Goal: Transaction & Acquisition: Purchase product/service

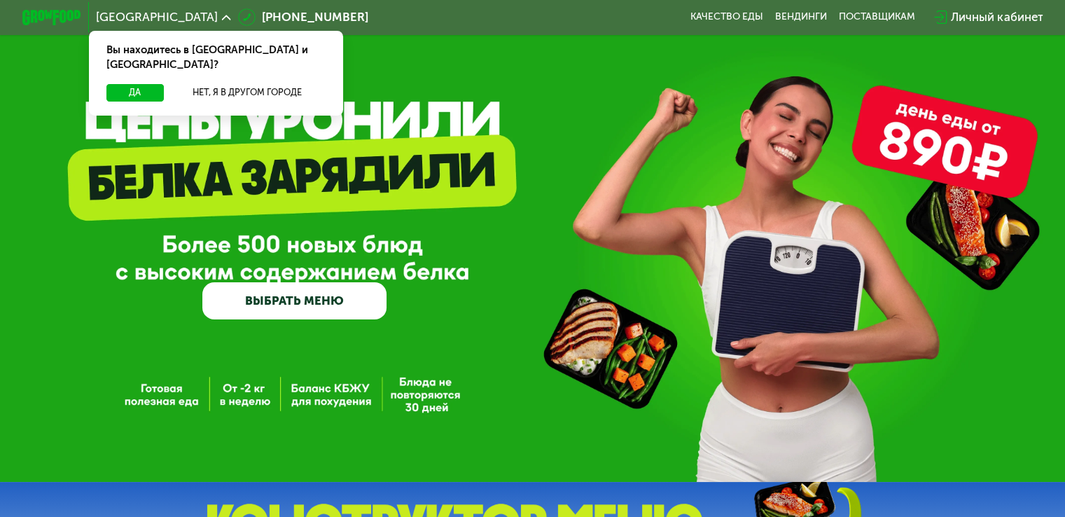
click at [307, 303] on link "ВЫБРАТЬ МЕНЮ" at bounding box center [294, 300] width 184 height 37
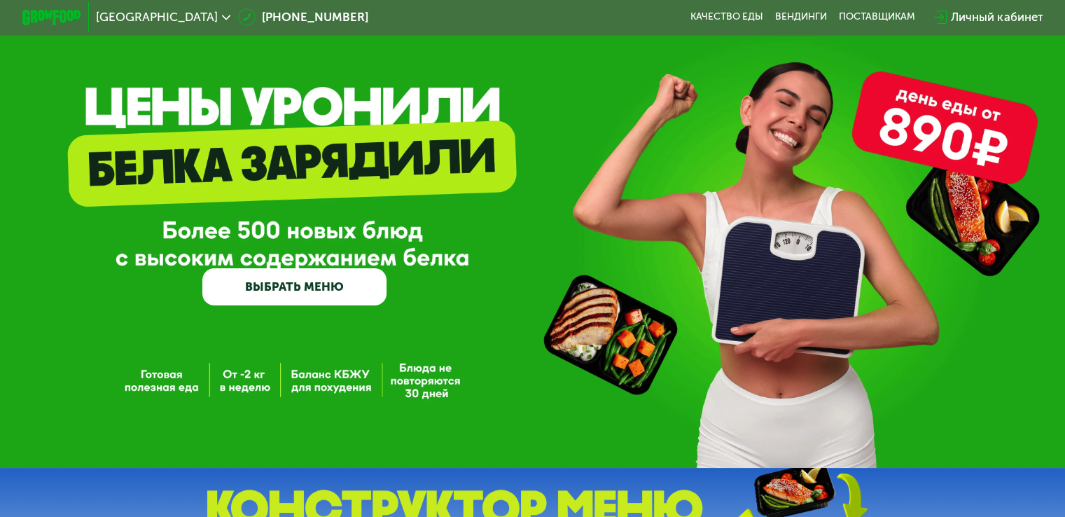
scroll to position [34, 0]
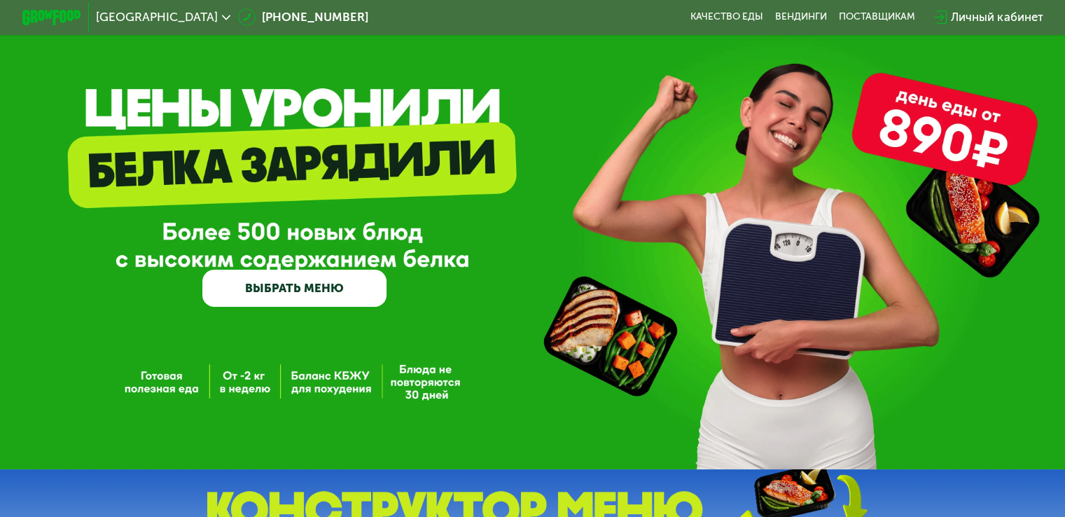
click at [307, 303] on link "ВЫБРАТЬ МЕНЮ" at bounding box center [294, 287] width 184 height 37
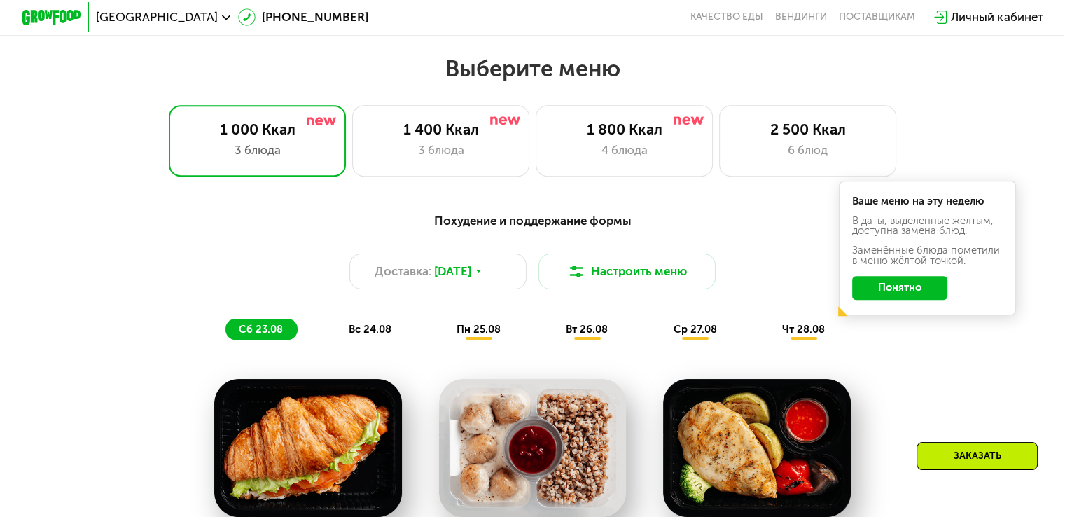
scroll to position [605, 0]
click at [620, 159] on div "4 блюда" at bounding box center [624, 149] width 146 height 17
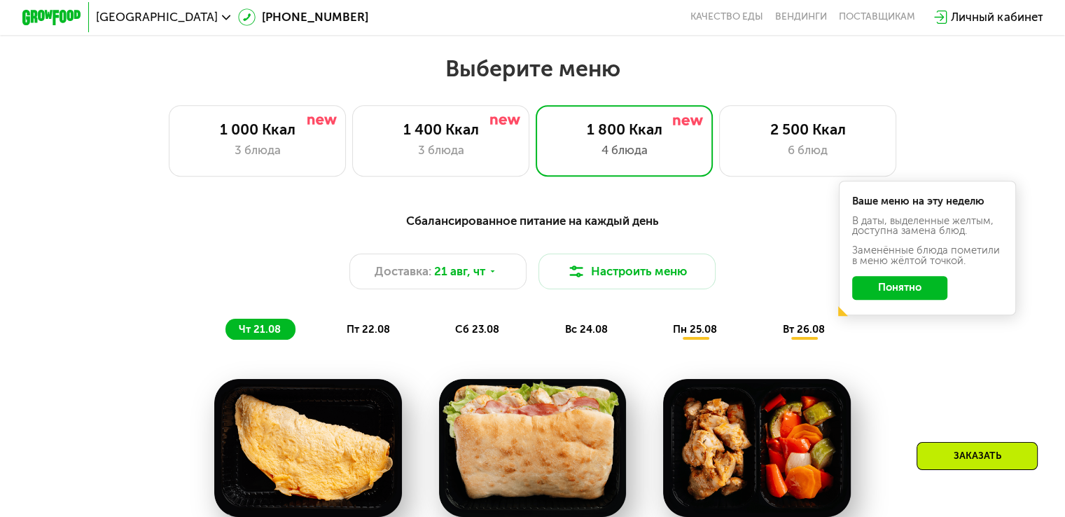
click at [935, 294] on button "Понятно" at bounding box center [899, 288] width 95 height 24
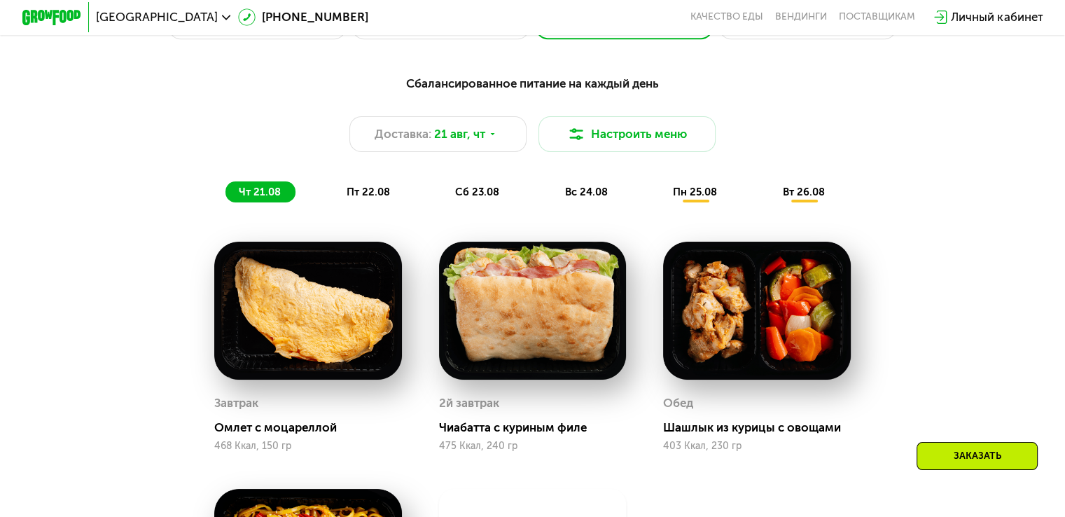
scroll to position [750, 0]
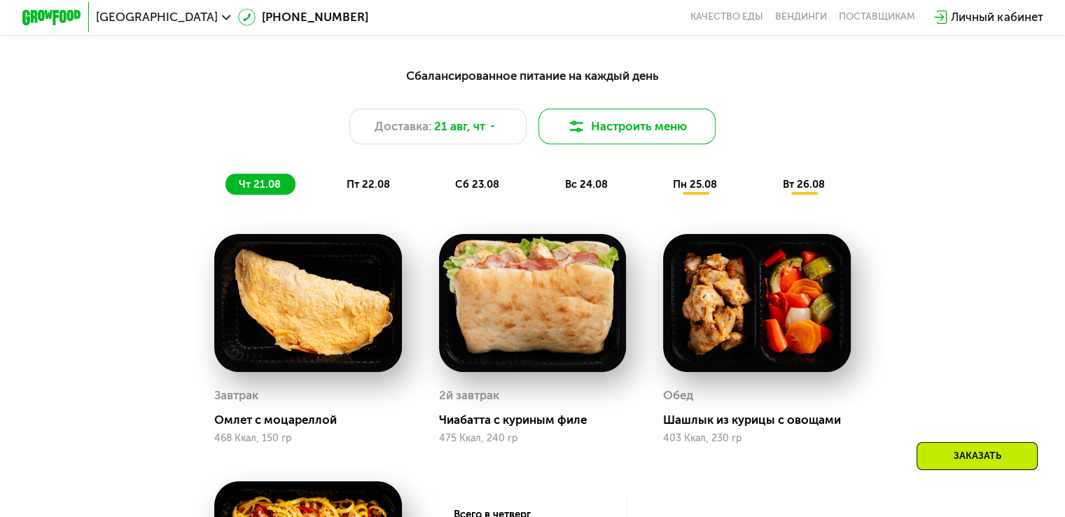
click at [677, 144] on button "Настроить меню" at bounding box center [627, 126] width 178 height 36
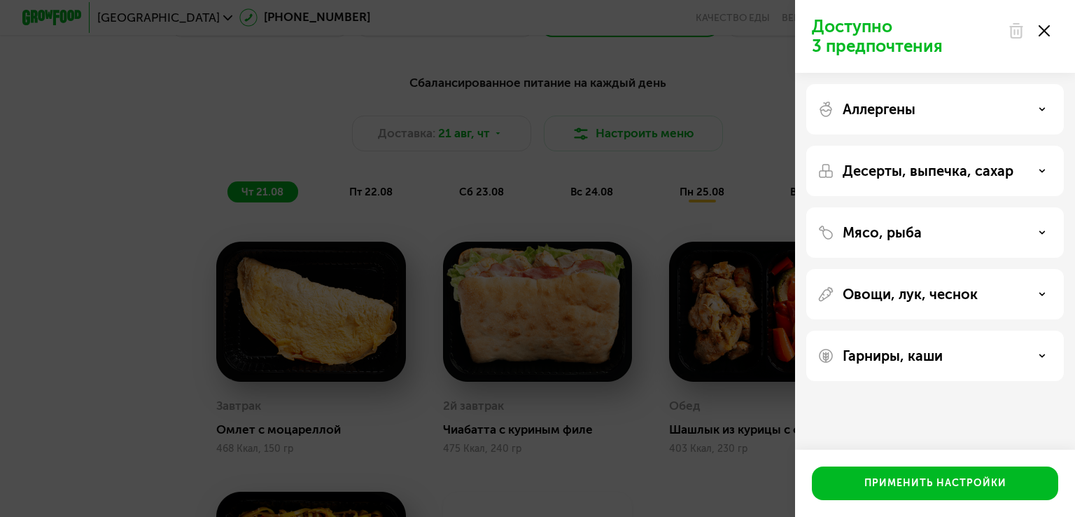
click at [659, 300] on div "Доступно 3 предпочтения Аллергены Десерты, выпечка, сахар Мясо, рыба Овощи, лук…" at bounding box center [537, 258] width 1075 height 517
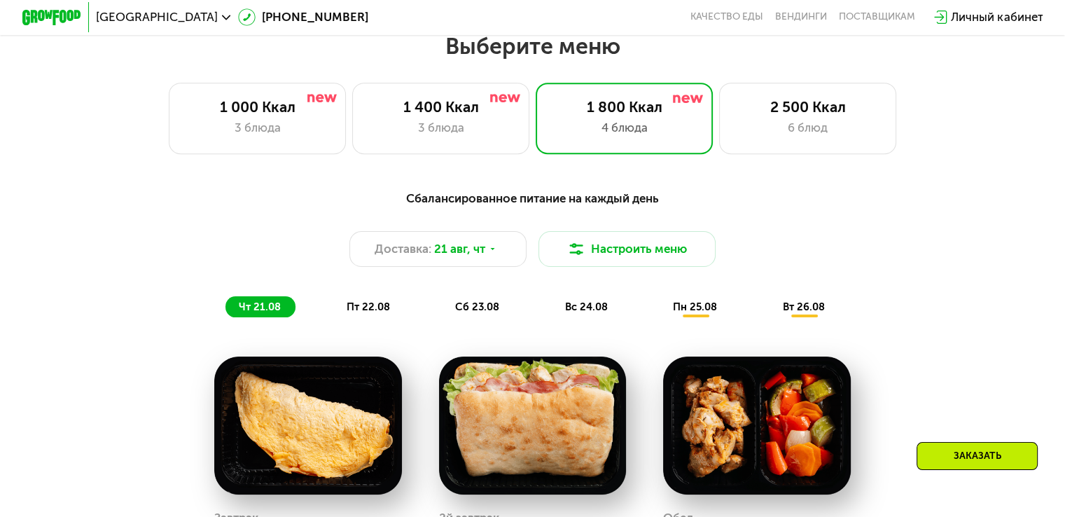
scroll to position [629, 0]
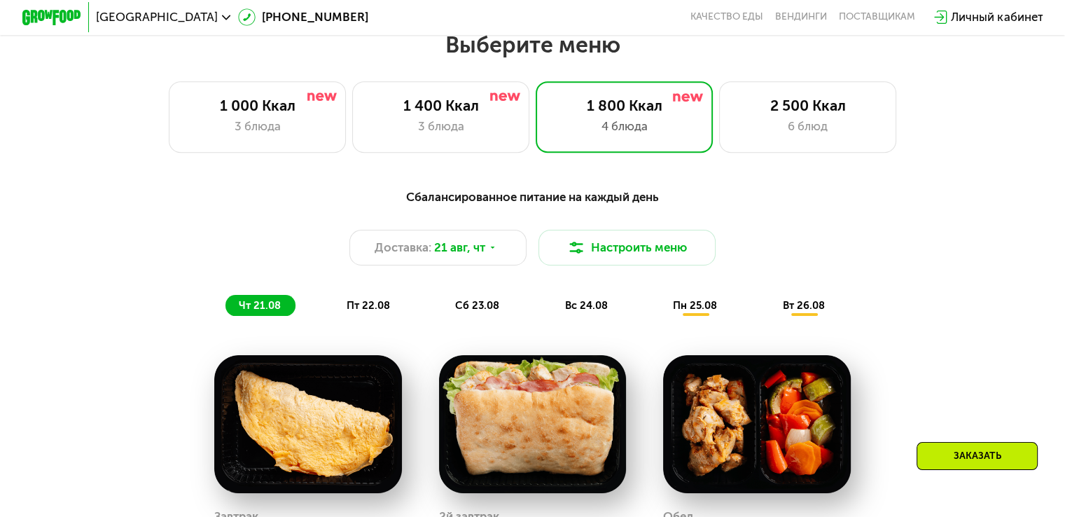
click at [355, 311] on span "пт 22.08" at bounding box center [367, 305] width 43 height 13
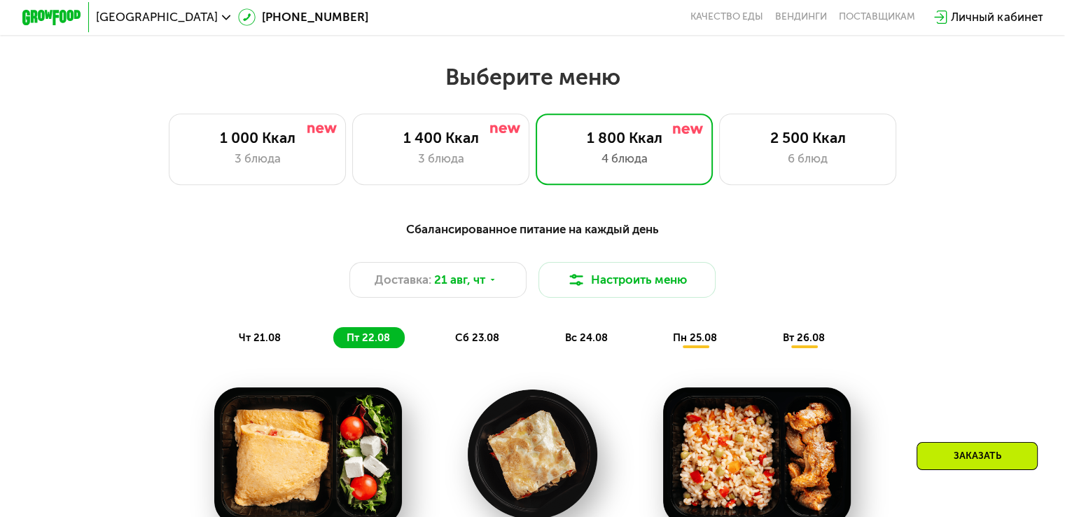
scroll to position [560, 0]
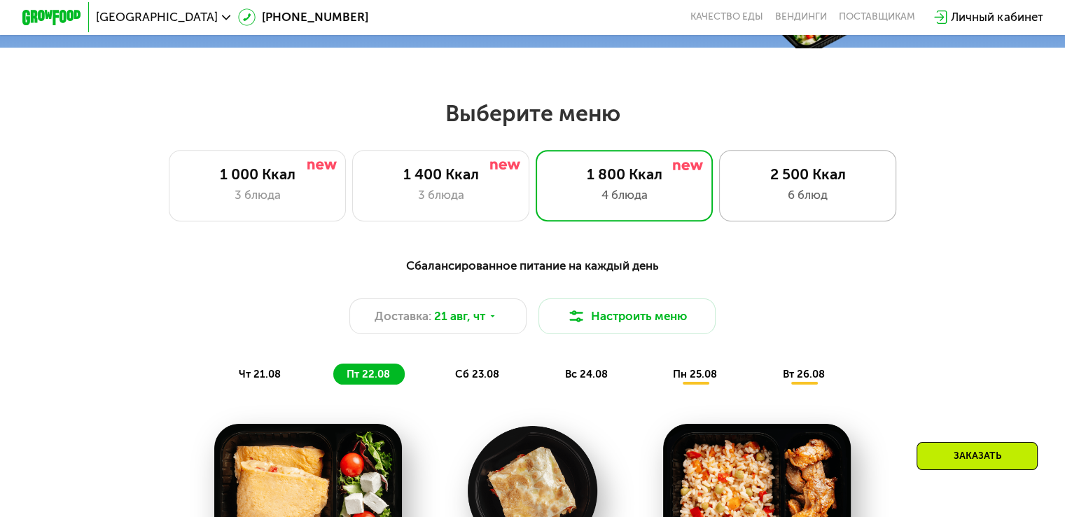
click at [764, 181] on div "2 500 Ккал" at bounding box center [807, 173] width 146 height 17
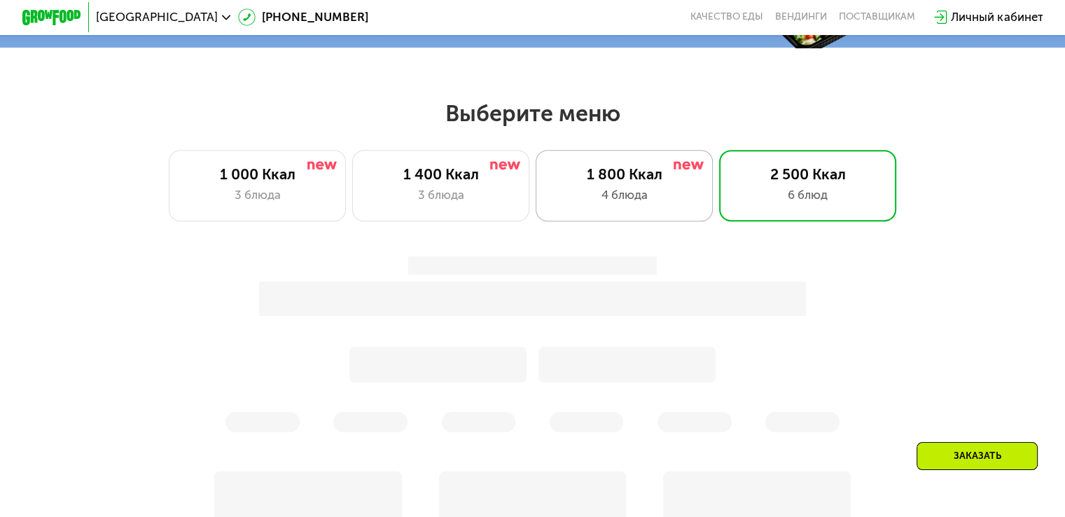
click at [642, 180] on div "1 800 Ккал" at bounding box center [624, 173] width 146 height 17
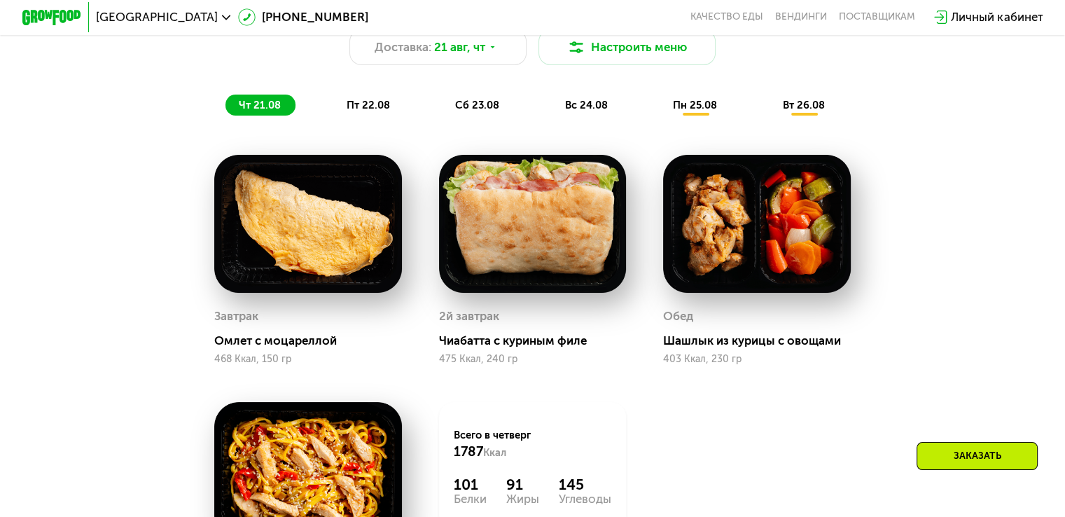
scroll to position [829, 0]
click at [552, 115] on div "сб 23.08" at bounding box center [587, 104] width 71 height 21
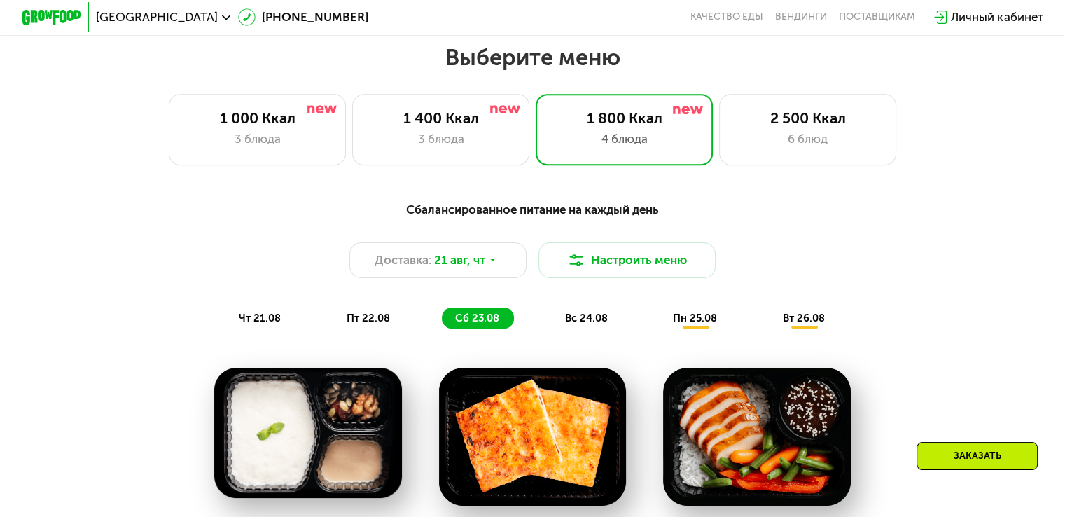
scroll to position [615, 0]
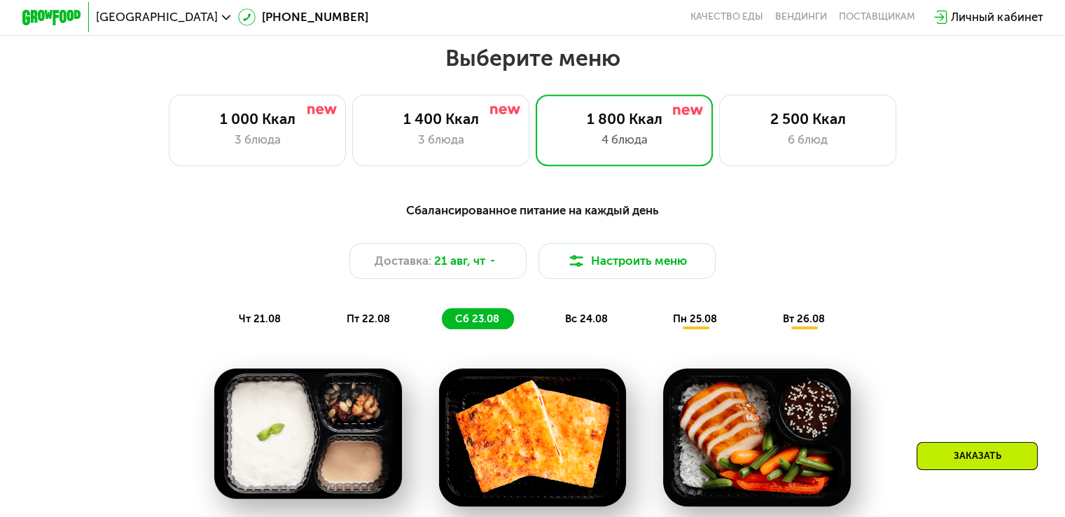
click at [659, 329] on div "вс 24.08" at bounding box center [695, 318] width 72 height 21
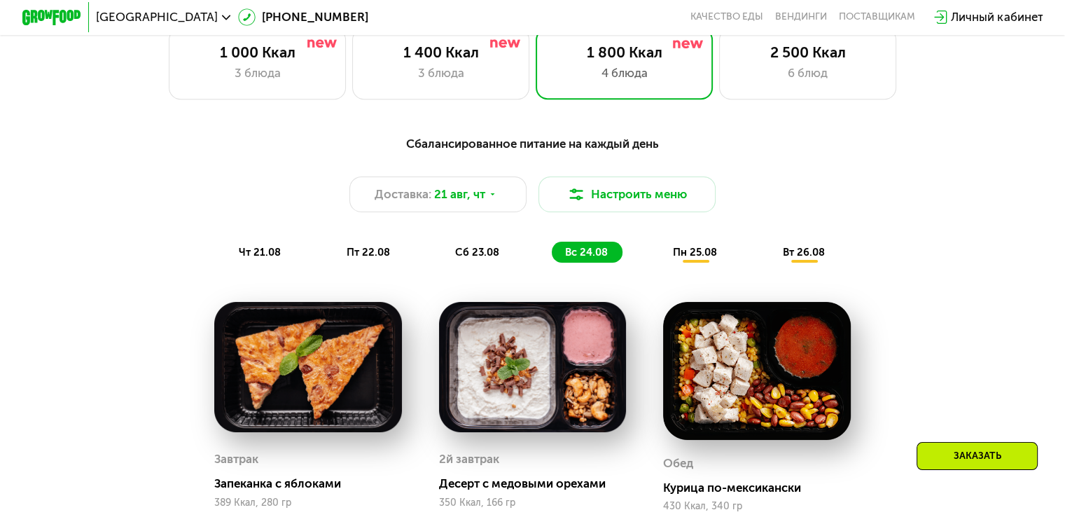
scroll to position [680, 0]
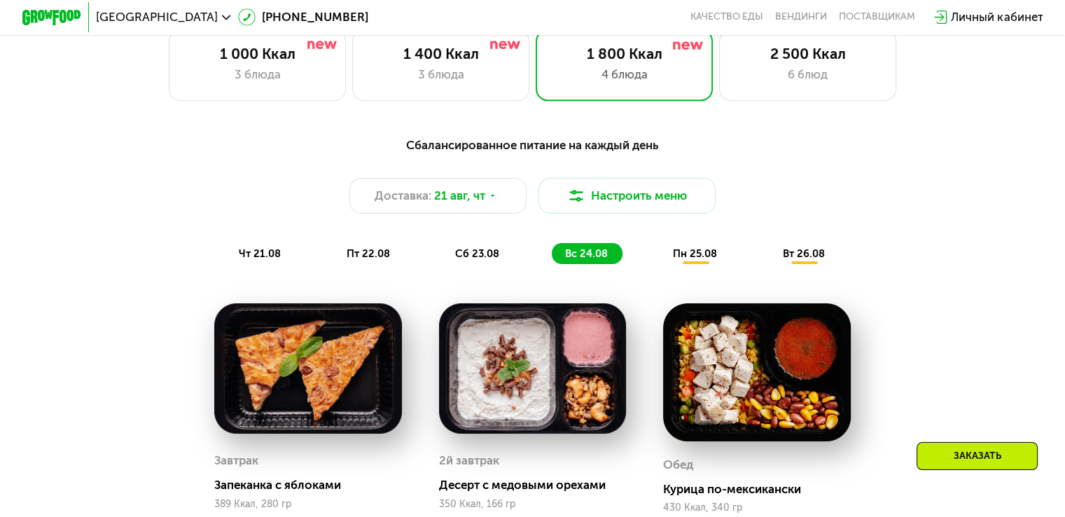
click at [769, 264] on div "пн 25.08" at bounding box center [804, 253] width 70 height 21
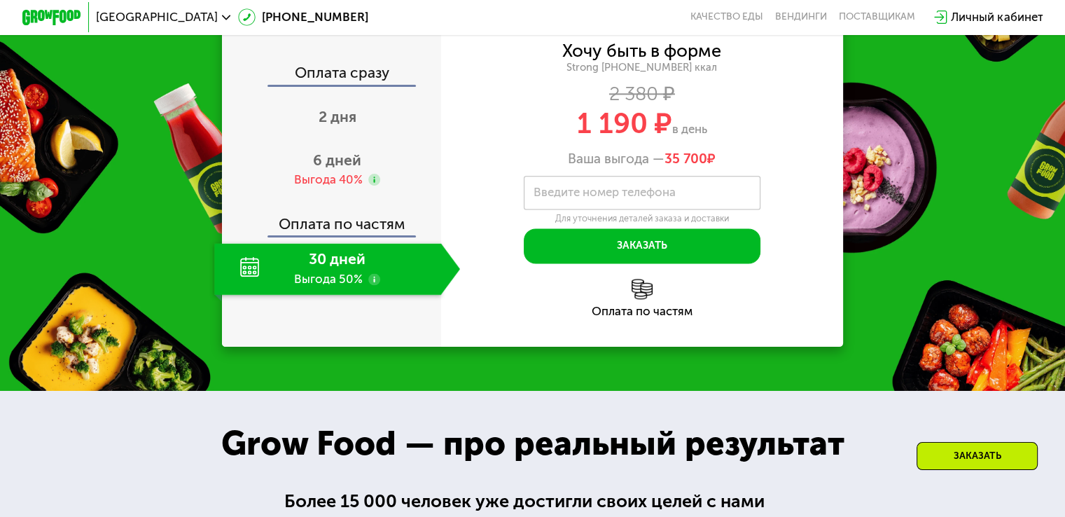
scroll to position [1812, 0]
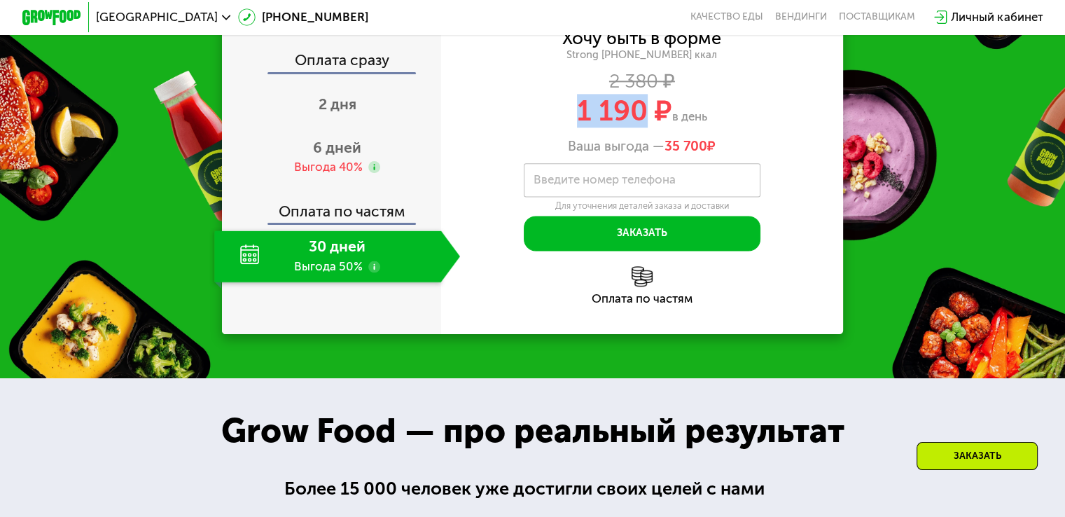
drag, startPoint x: 571, startPoint y: 118, endPoint x: 641, endPoint y: 135, distance: 72.0
click at [641, 125] on div "1 190 ₽ в день" at bounding box center [642, 111] width 402 height 28
copy span "1 190"
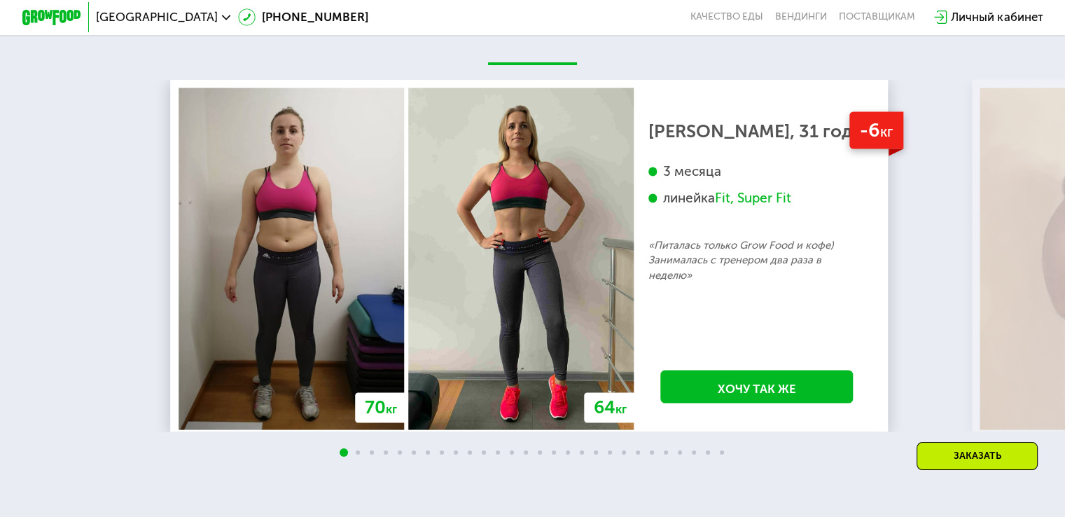
scroll to position [2741, 0]
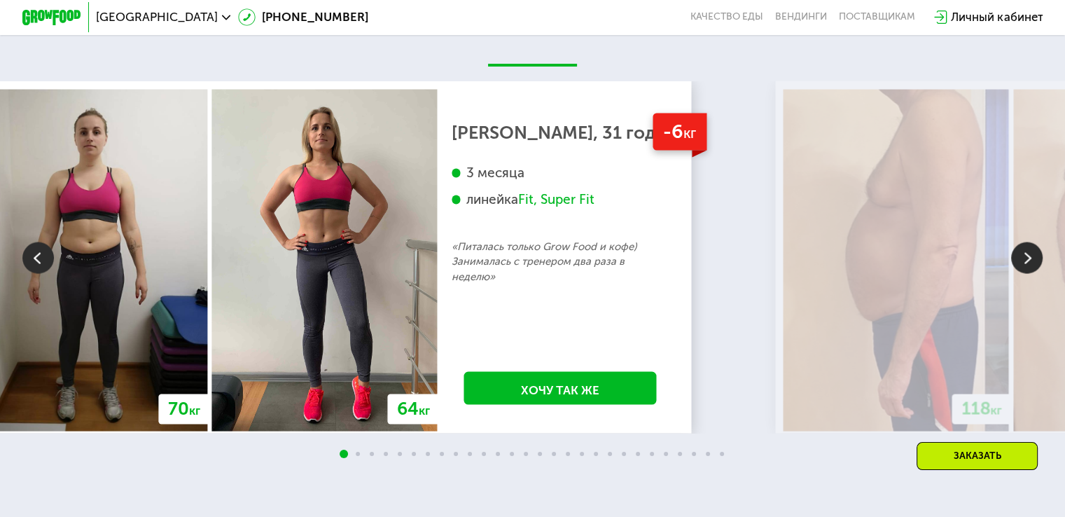
click at [0, 310] on img at bounding box center [94, 261] width 225 height 342
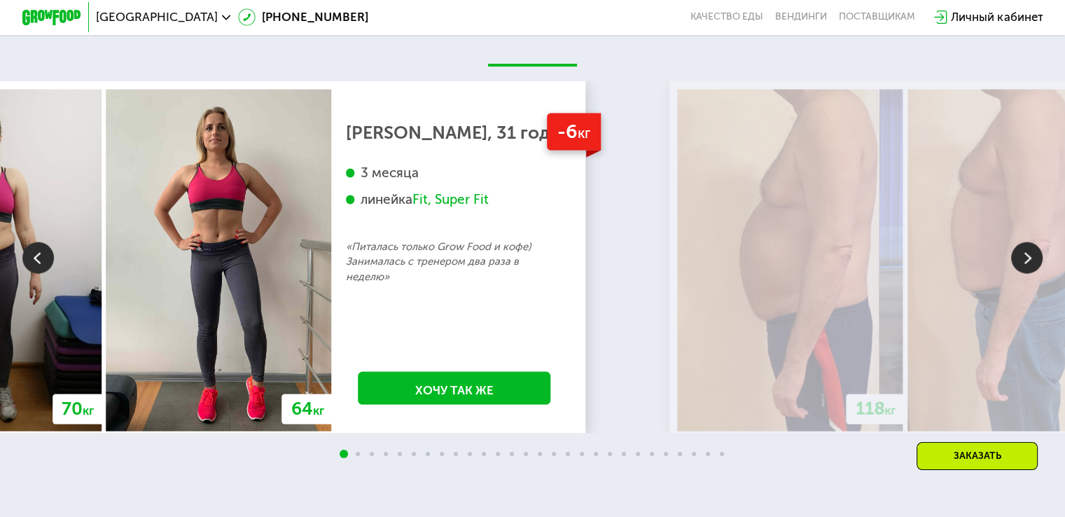
click at [343, 358] on div "-6 кг [PERSON_NAME], 31 год 3 месяца линейка Fit, Super Fit «Питалась только Gr…" at bounding box center [454, 261] width 245 height 342
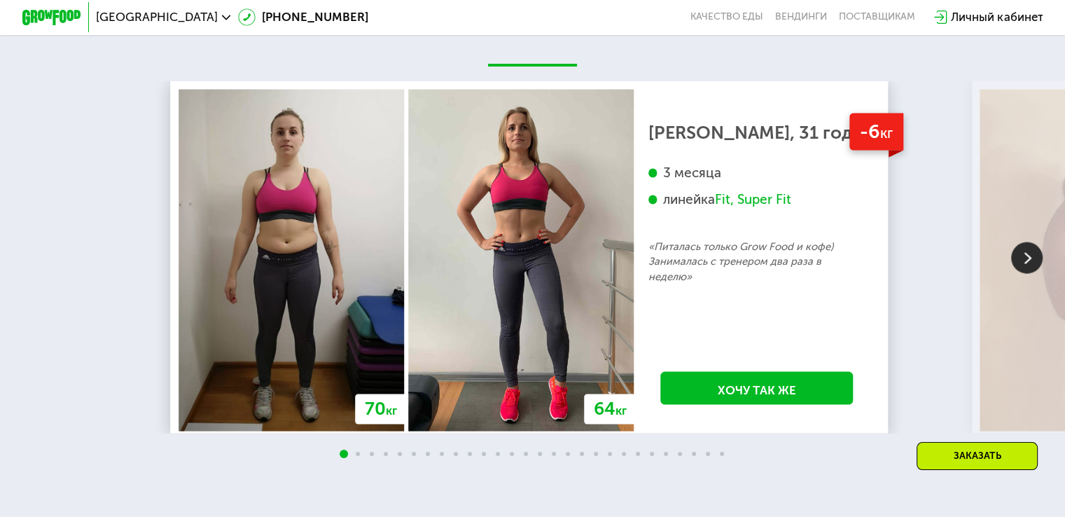
click at [577, 294] on div "70 кг 64 кг -6 кг [PERSON_NAME], 31 год 3 месяца линейка Fit, Super Fit «Питала…" at bounding box center [702, 257] width 1065 height 352
click at [1024, 270] on img at bounding box center [1026, 257] width 31 height 31
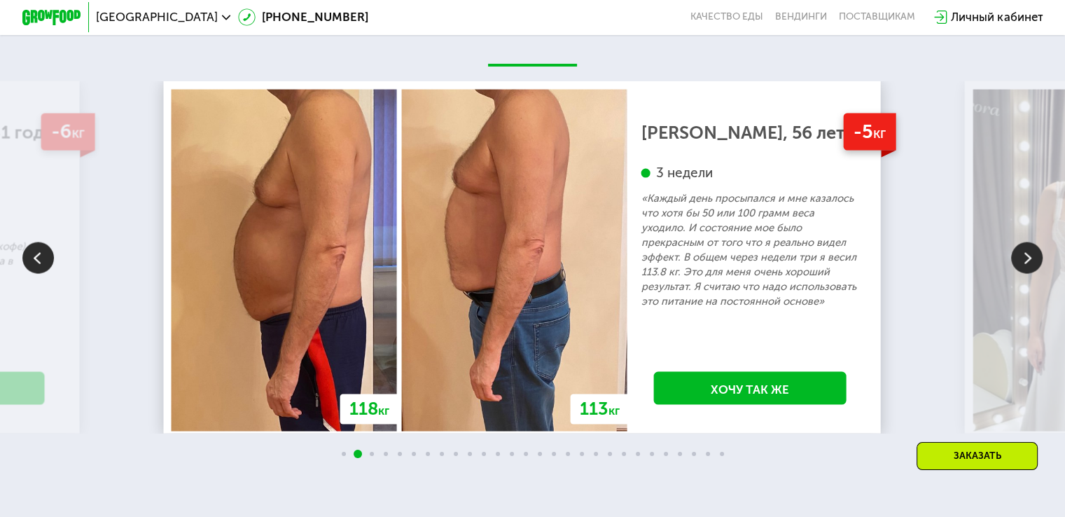
click at [1024, 270] on img at bounding box center [1026, 257] width 31 height 31
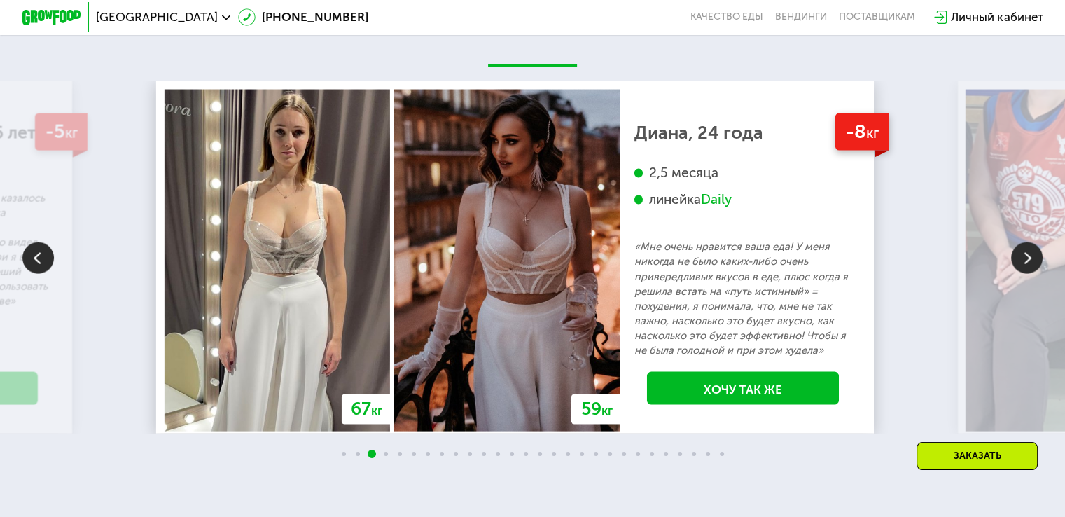
click at [1024, 270] on img at bounding box center [1026, 257] width 31 height 31
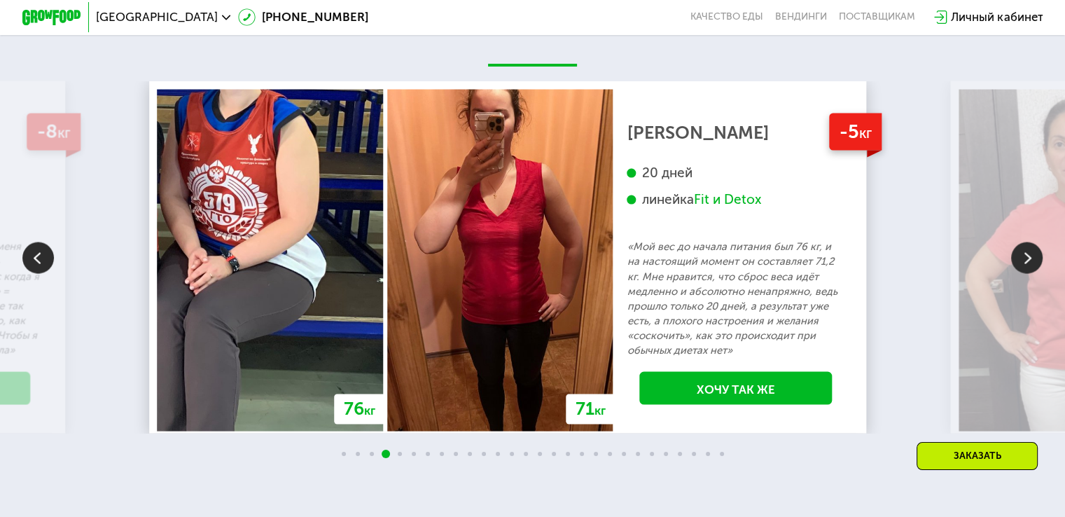
click at [1024, 270] on img at bounding box center [1026, 257] width 31 height 31
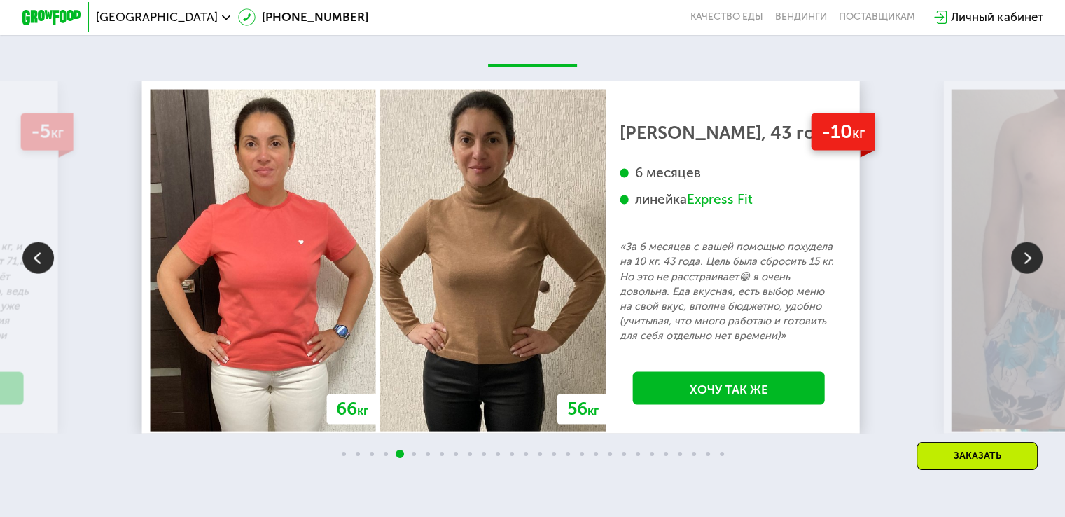
click at [1024, 270] on img at bounding box center [1026, 257] width 31 height 31
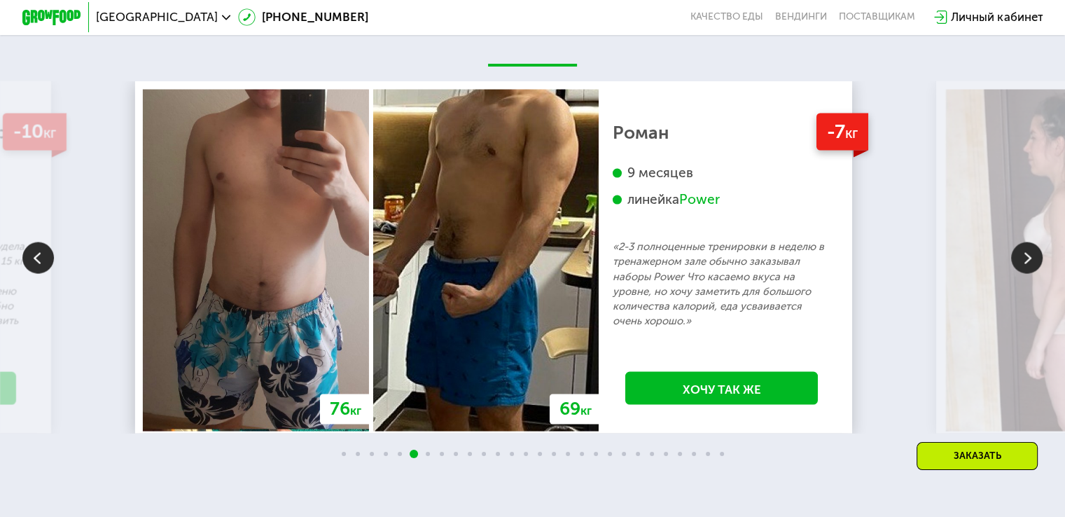
click at [1024, 270] on img at bounding box center [1026, 257] width 31 height 31
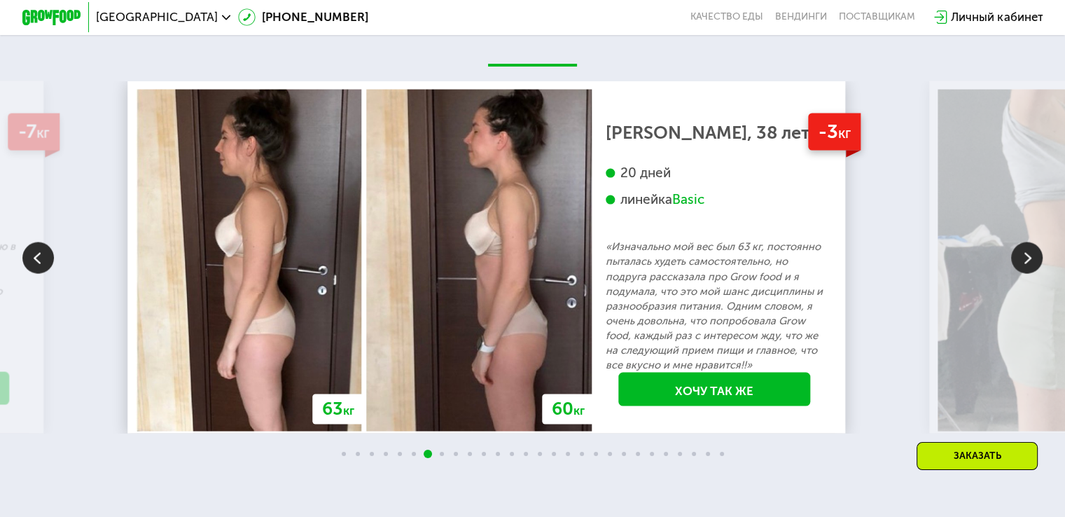
click at [1024, 270] on img at bounding box center [1026, 257] width 31 height 31
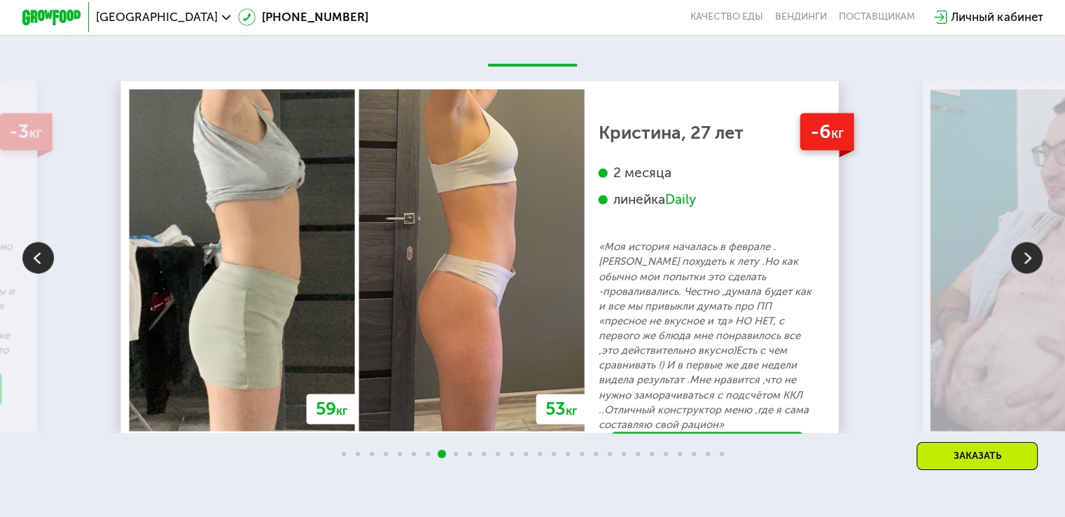
click at [1024, 270] on img at bounding box center [1026, 257] width 31 height 31
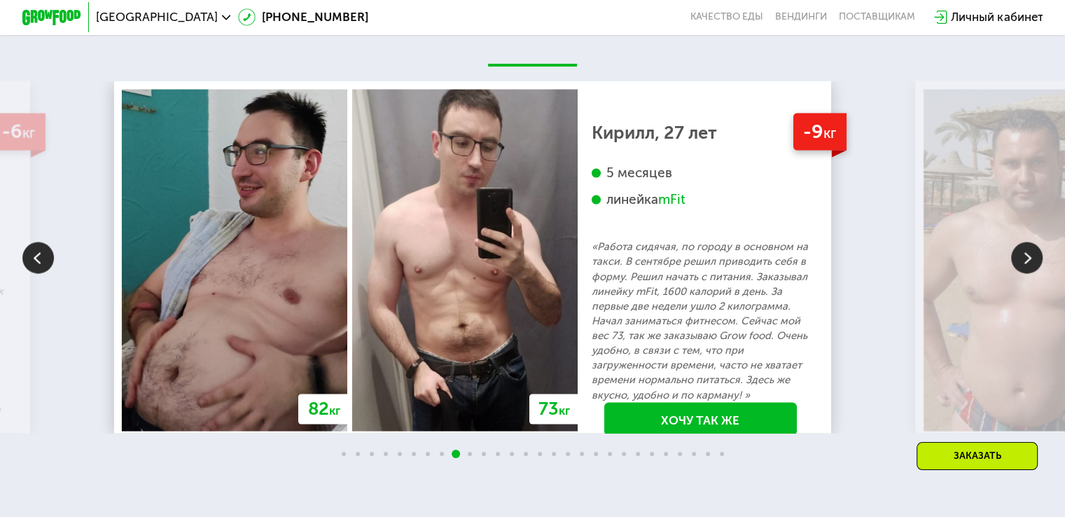
click at [1024, 270] on img at bounding box center [1026, 257] width 31 height 31
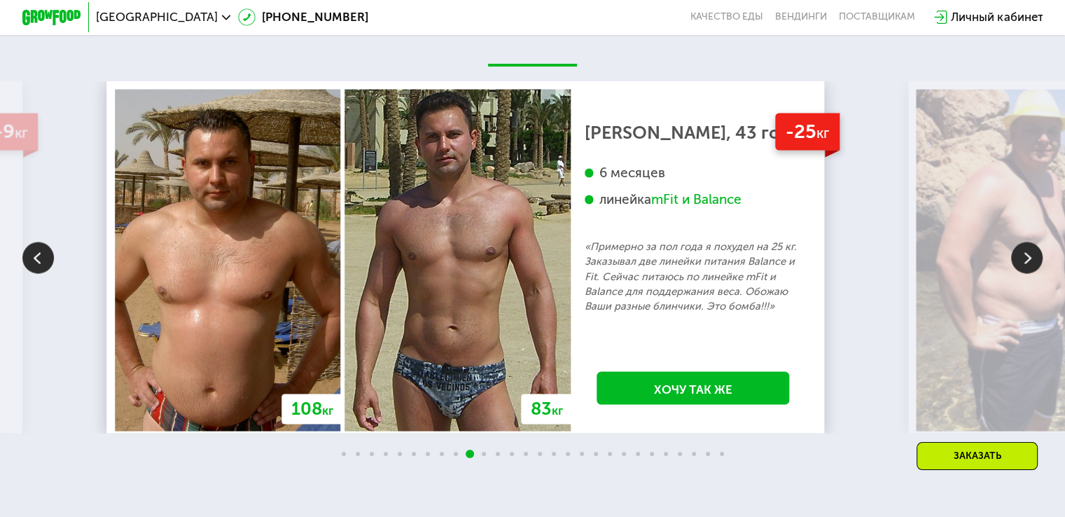
click at [1024, 270] on img at bounding box center [1026, 257] width 31 height 31
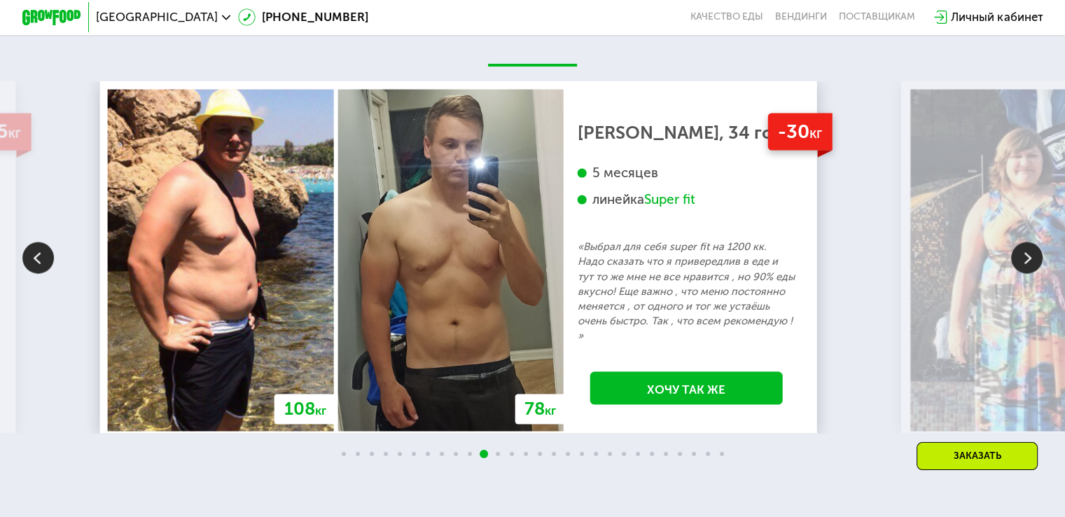
click at [1024, 270] on img at bounding box center [1026, 257] width 31 height 31
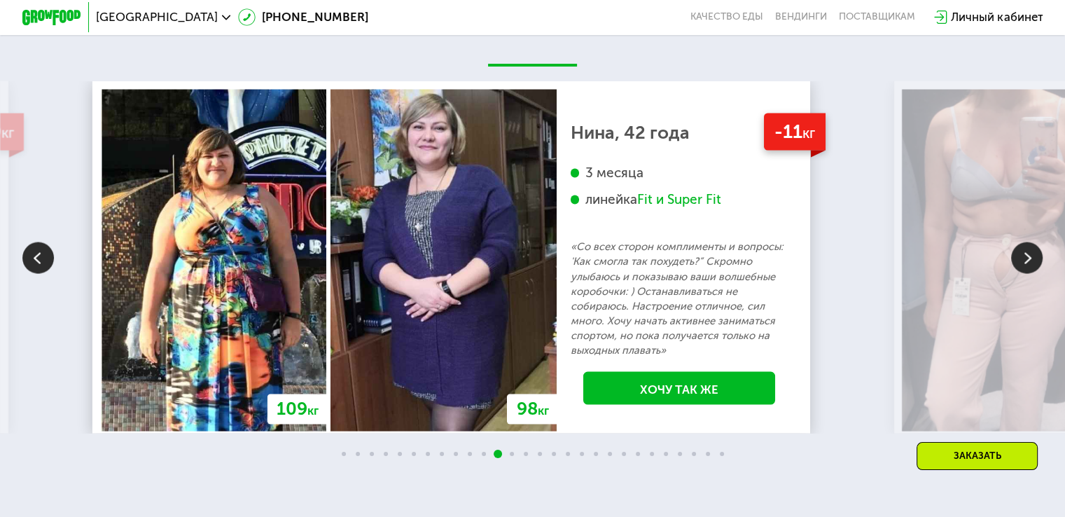
click at [1024, 270] on img at bounding box center [1026, 257] width 31 height 31
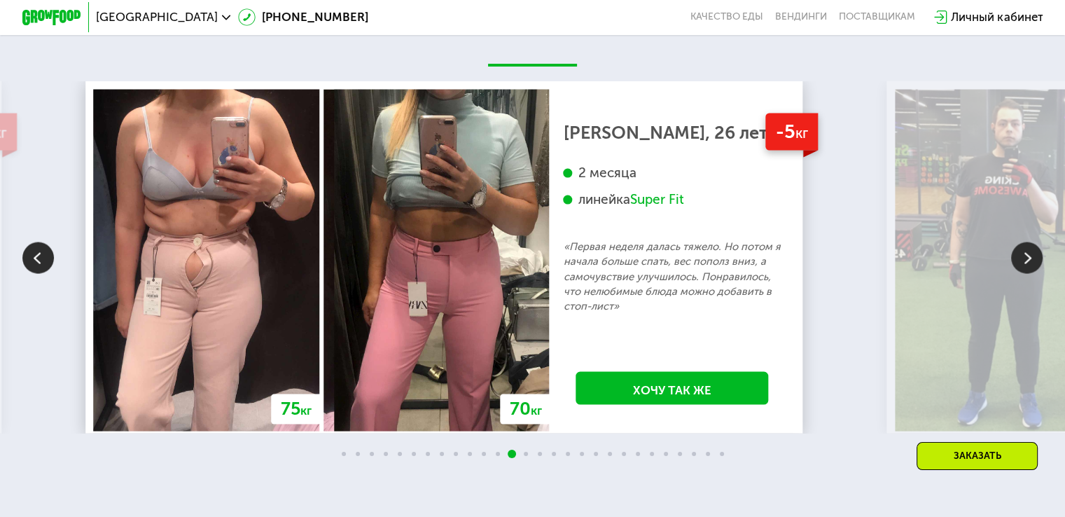
click at [1024, 270] on img at bounding box center [1026, 257] width 31 height 31
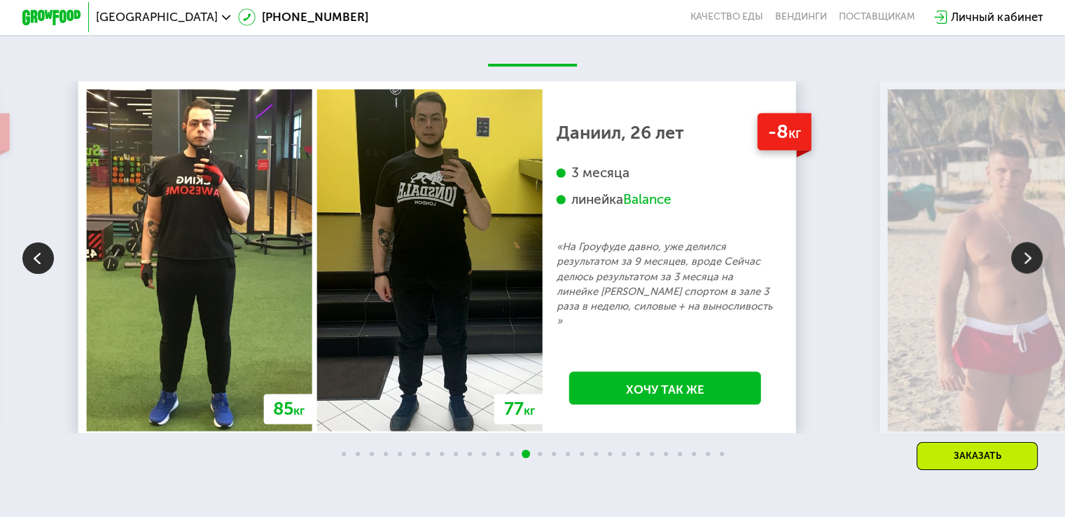
click at [1024, 270] on img at bounding box center [1026, 257] width 31 height 31
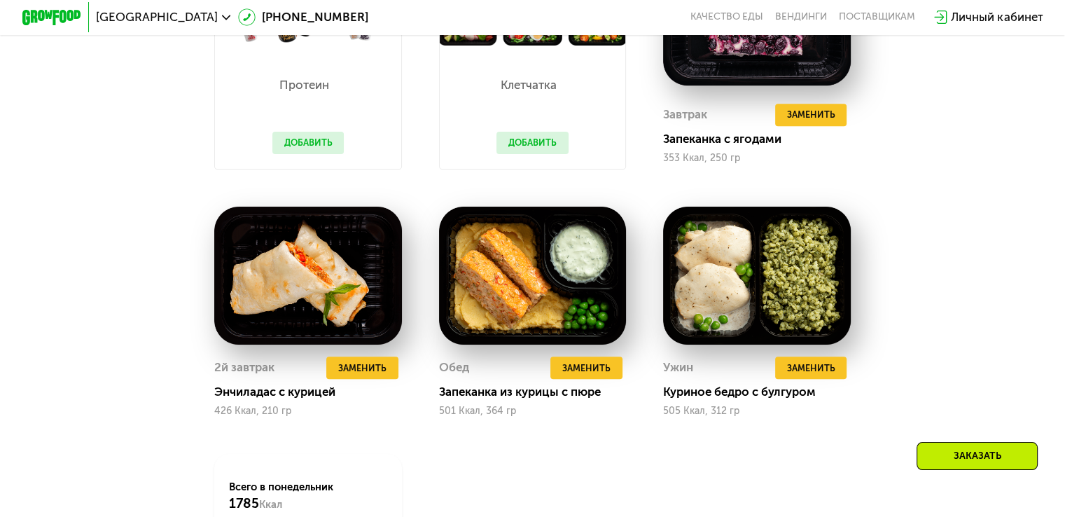
scroll to position [1035, 0]
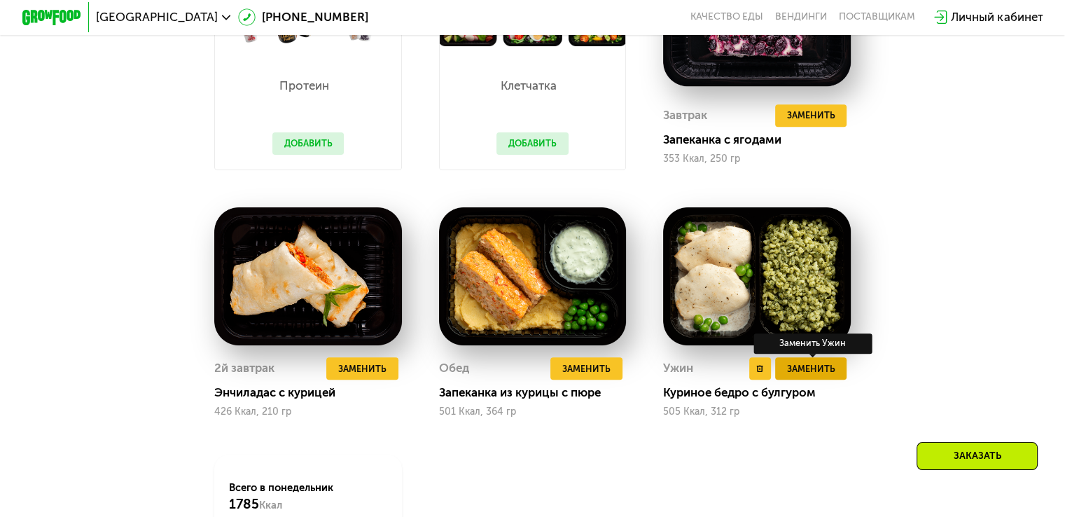
click at [812, 376] on span "Заменить" at bounding box center [810, 368] width 48 height 15
click at [811, 379] on button "Заменить" at bounding box center [811, 368] width 72 height 22
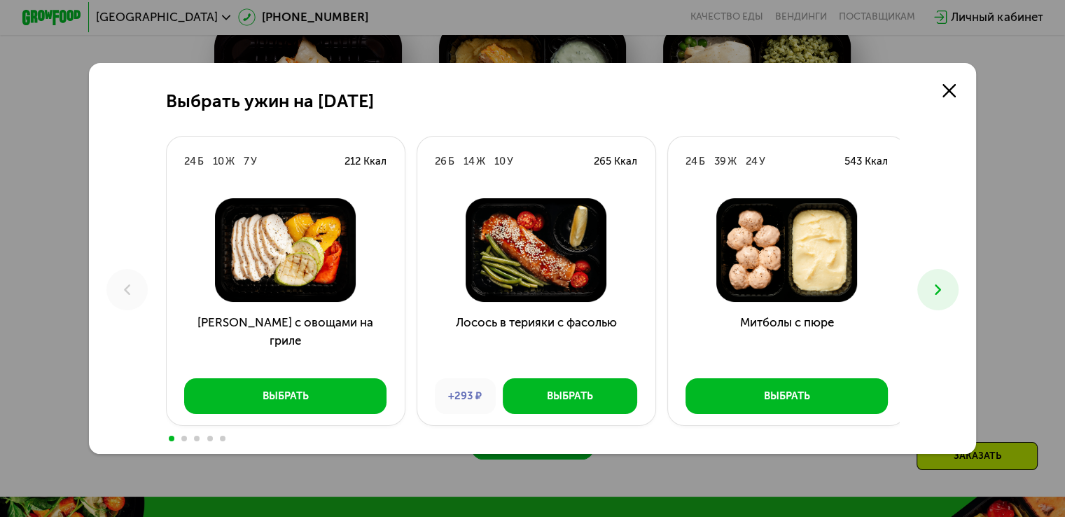
scroll to position [1209, 0]
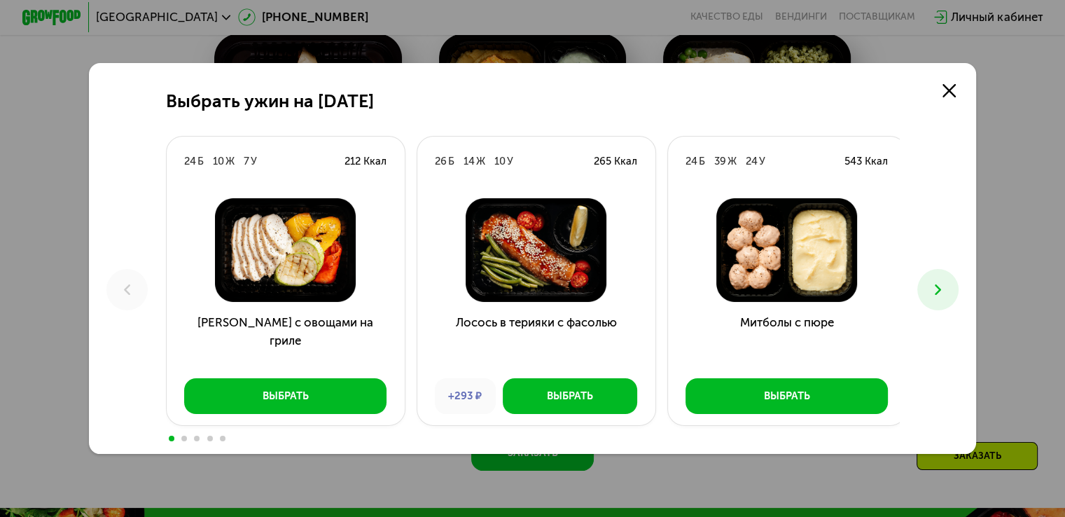
click at [955, 286] on button at bounding box center [937, 289] width 41 height 41
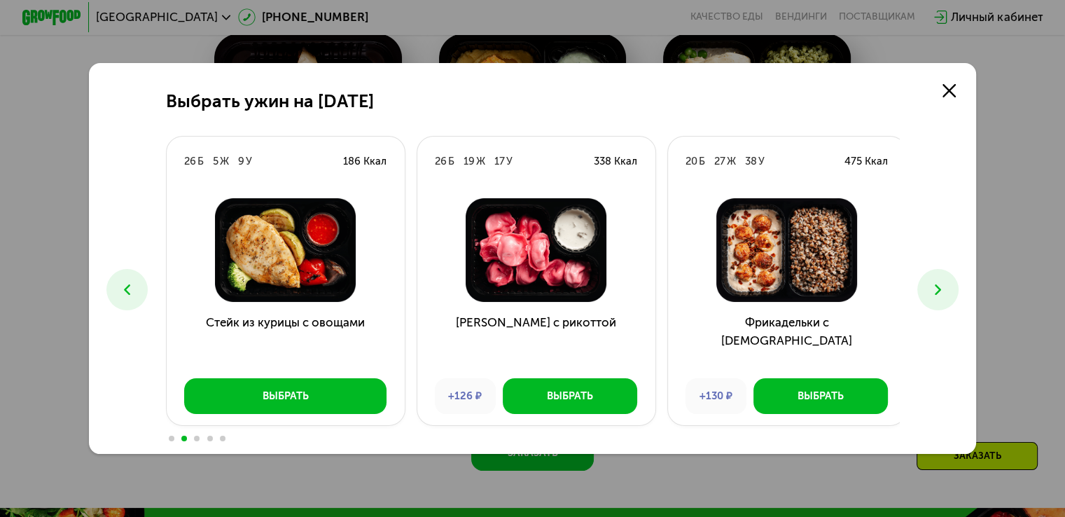
click at [955, 286] on button at bounding box center [937, 289] width 41 height 41
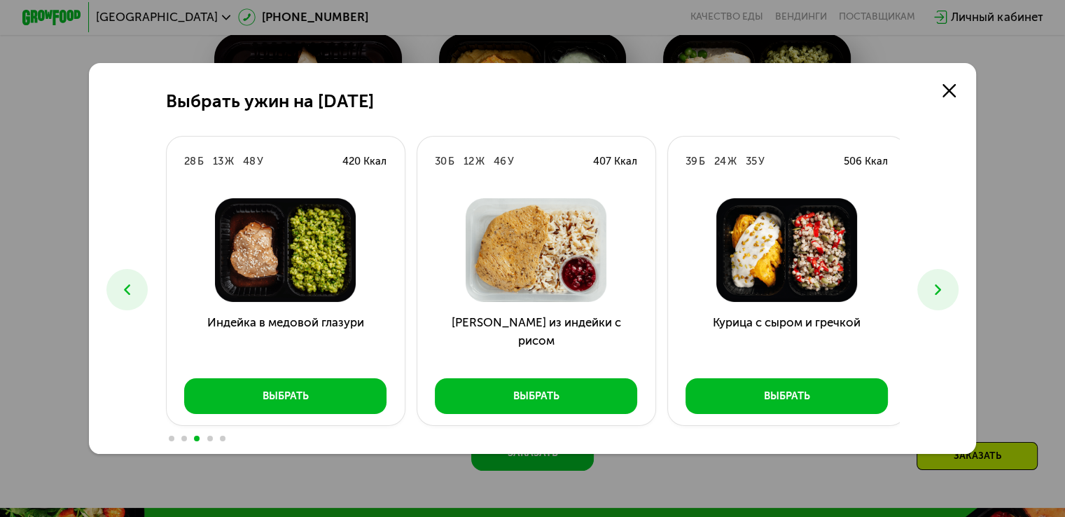
click at [955, 286] on button at bounding box center [937, 289] width 41 height 41
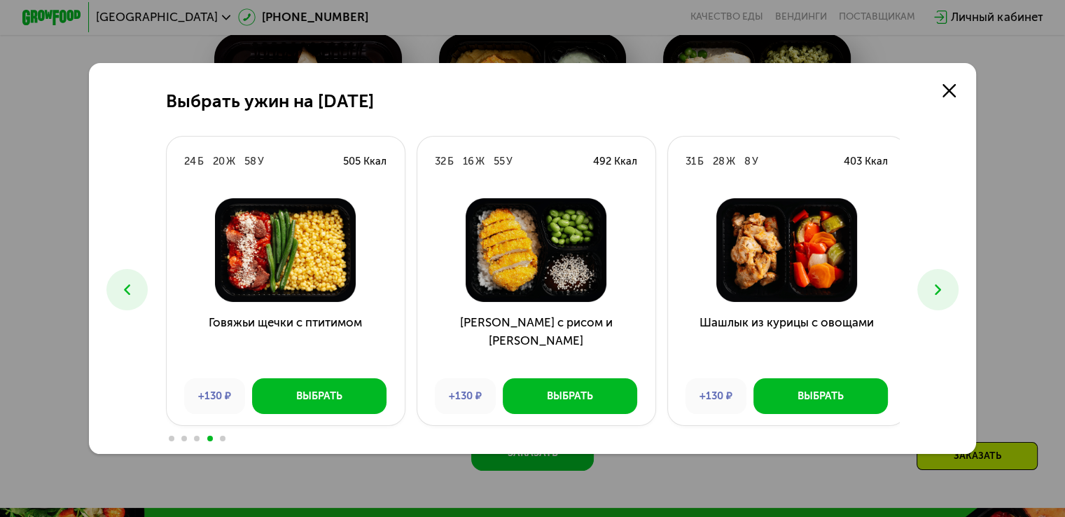
click at [108, 293] on button at bounding box center [126, 289] width 41 height 41
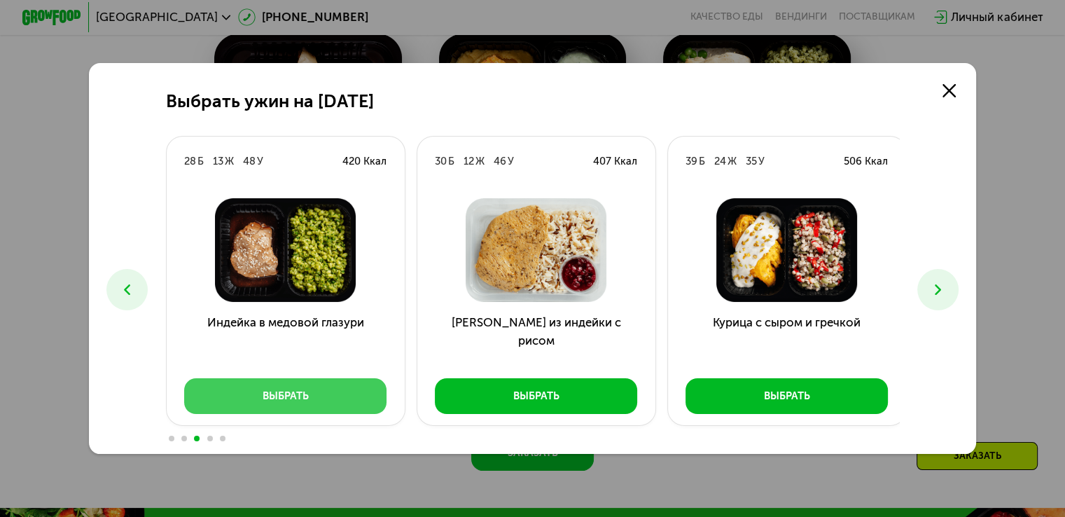
click at [251, 404] on button "Выбрать" at bounding box center [285, 396] width 202 height 36
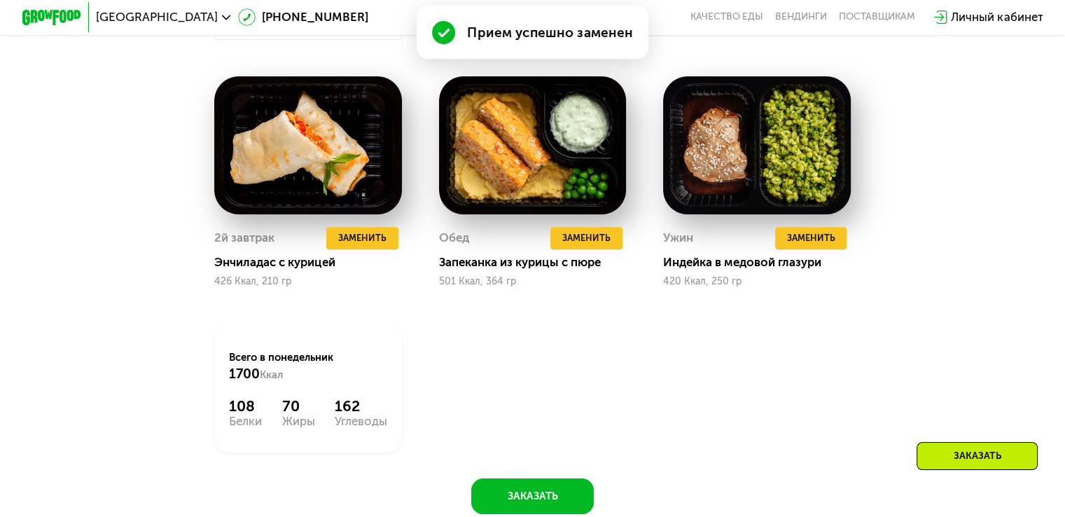
scroll to position [1204, 0]
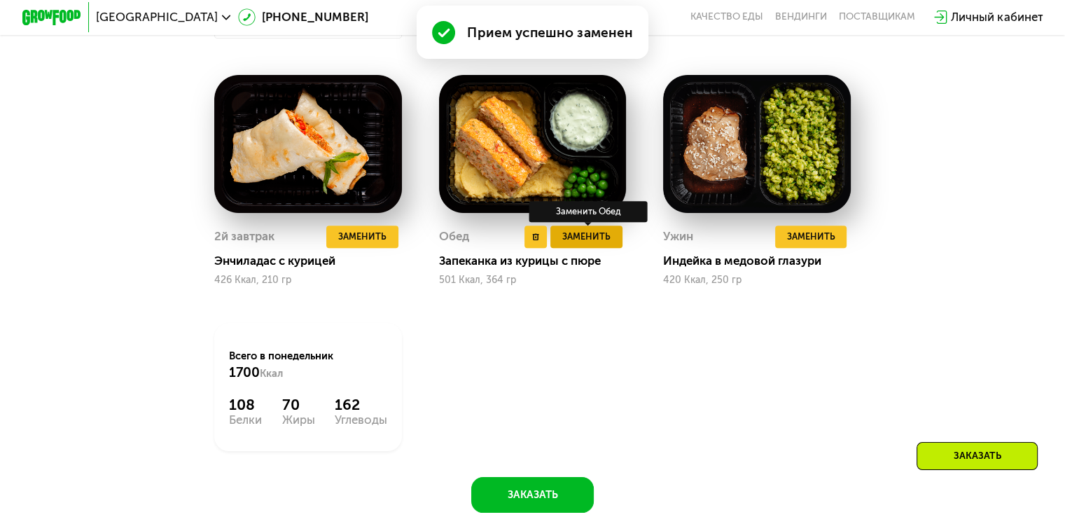
click at [588, 241] on span "Заменить" at bounding box center [586, 236] width 48 height 15
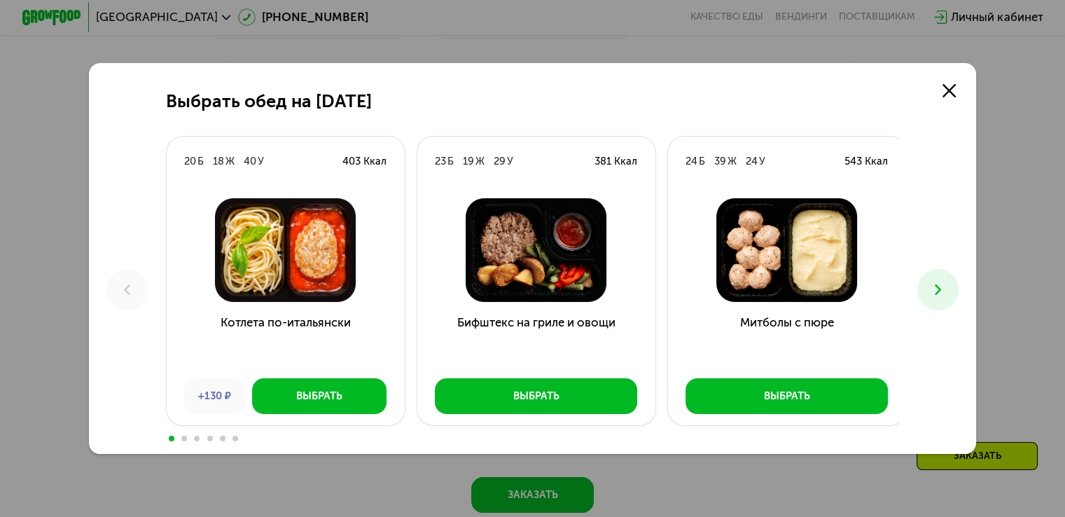
click at [946, 285] on icon at bounding box center [937, 289] width 17 height 17
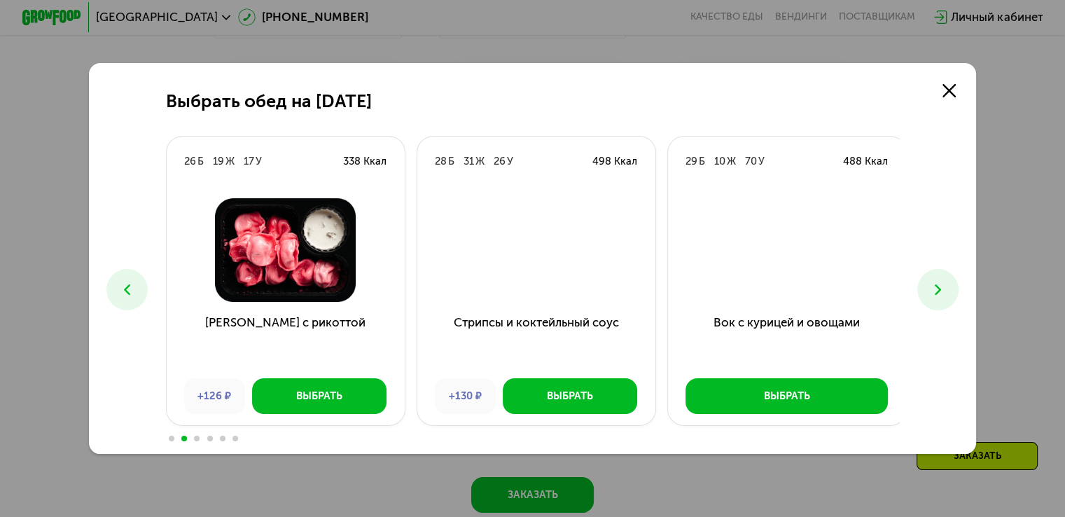
click at [946, 285] on icon at bounding box center [937, 289] width 17 height 17
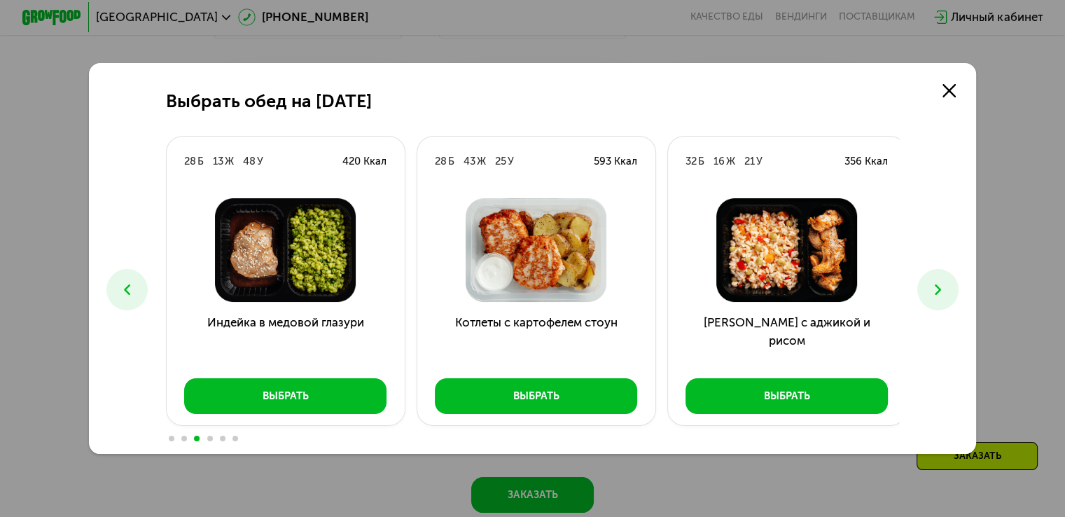
click at [946, 285] on icon at bounding box center [937, 289] width 17 height 17
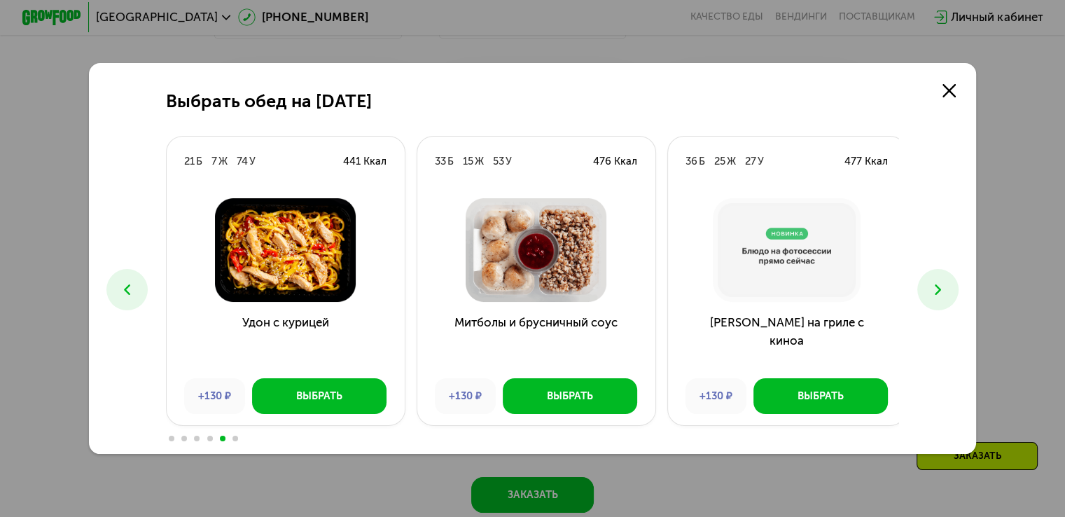
click at [946, 285] on icon at bounding box center [937, 289] width 17 height 17
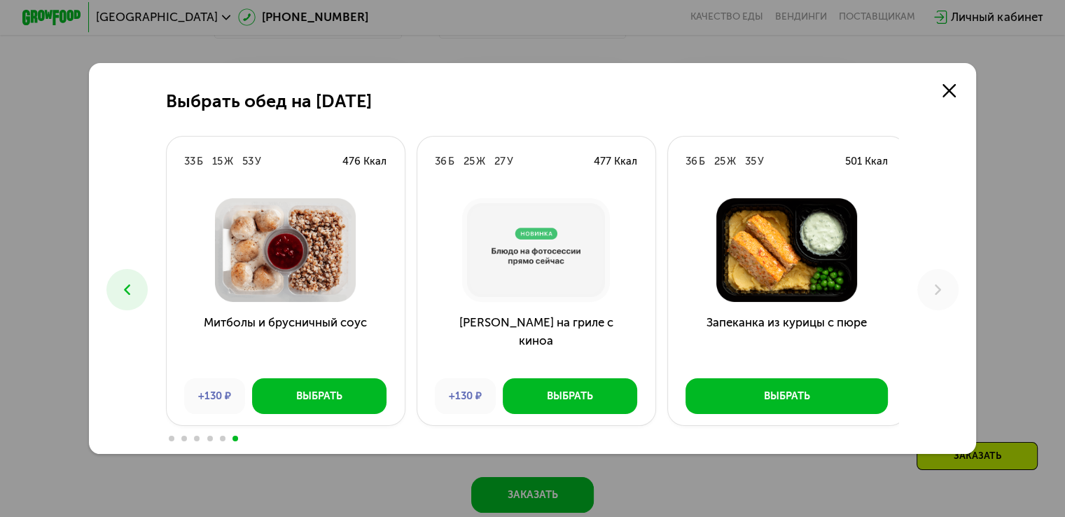
click at [129, 297] on icon at bounding box center [126, 289] width 17 height 17
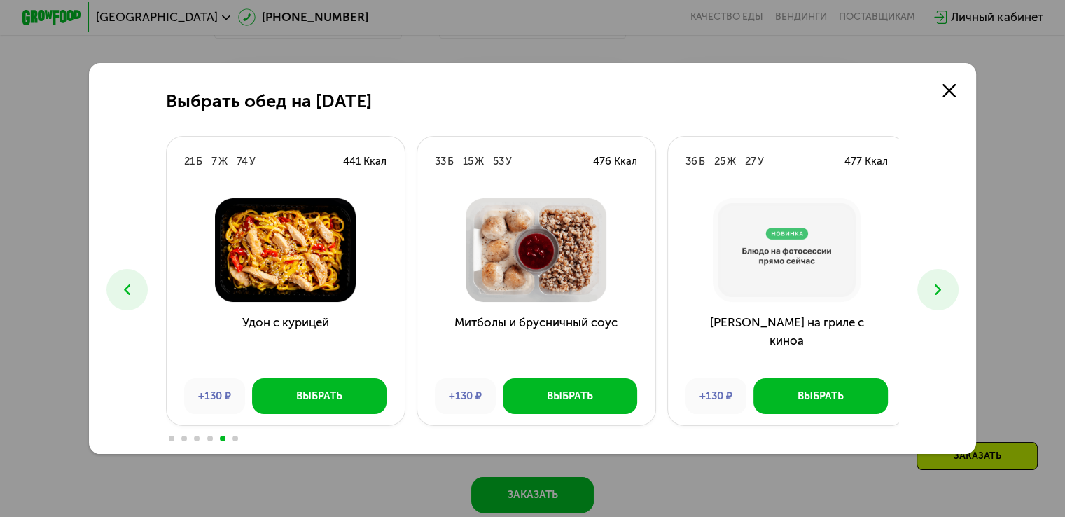
click at [129, 297] on icon at bounding box center [126, 289] width 17 height 17
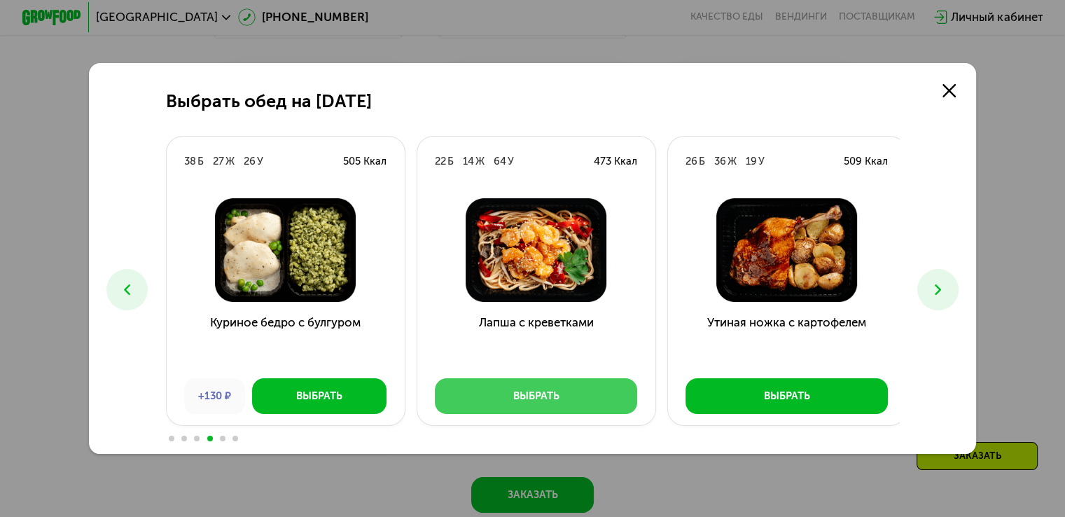
click at [468, 379] on button "Выбрать" at bounding box center [536, 396] width 202 height 36
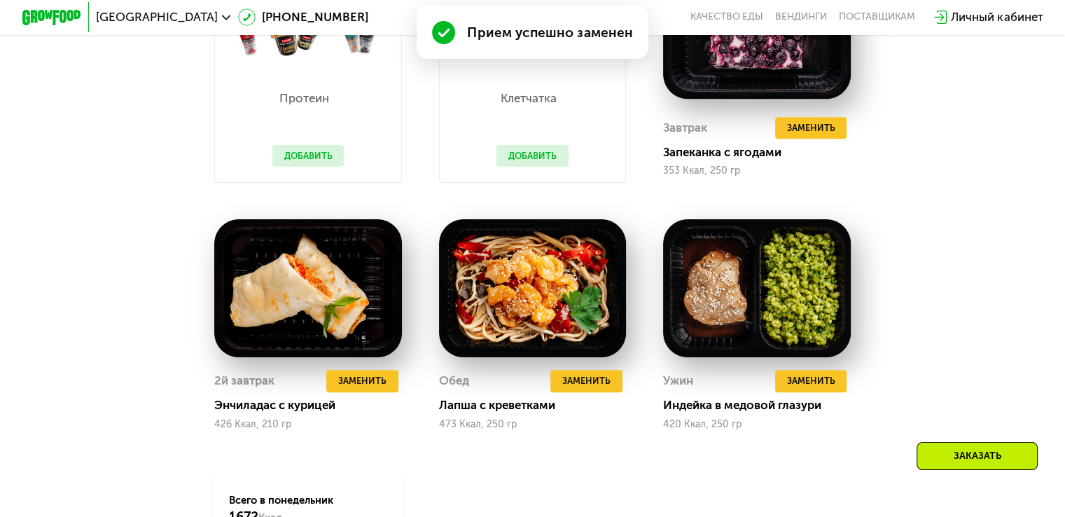
scroll to position [1056, 0]
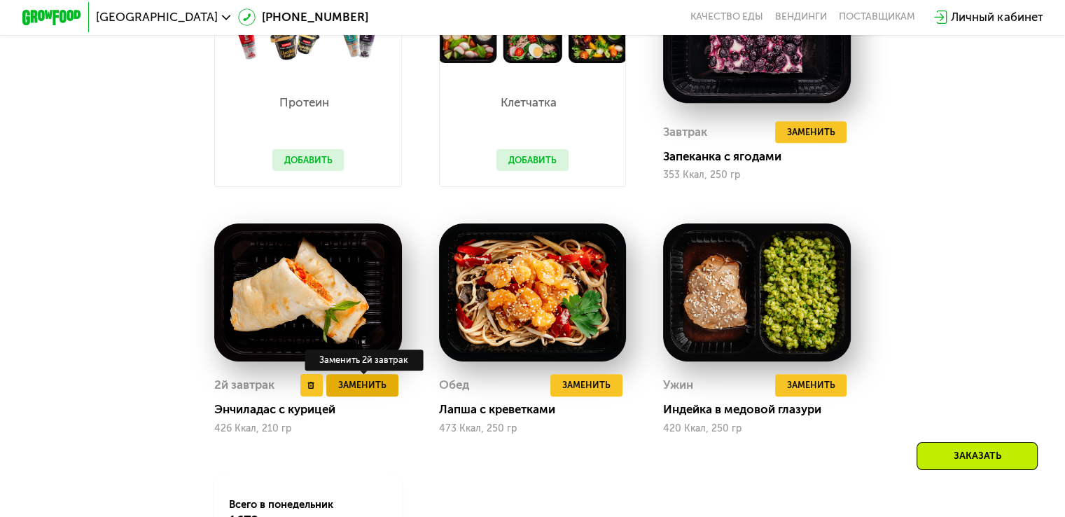
click at [379, 392] on span "Заменить" at bounding box center [362, 384] width 48 height 15
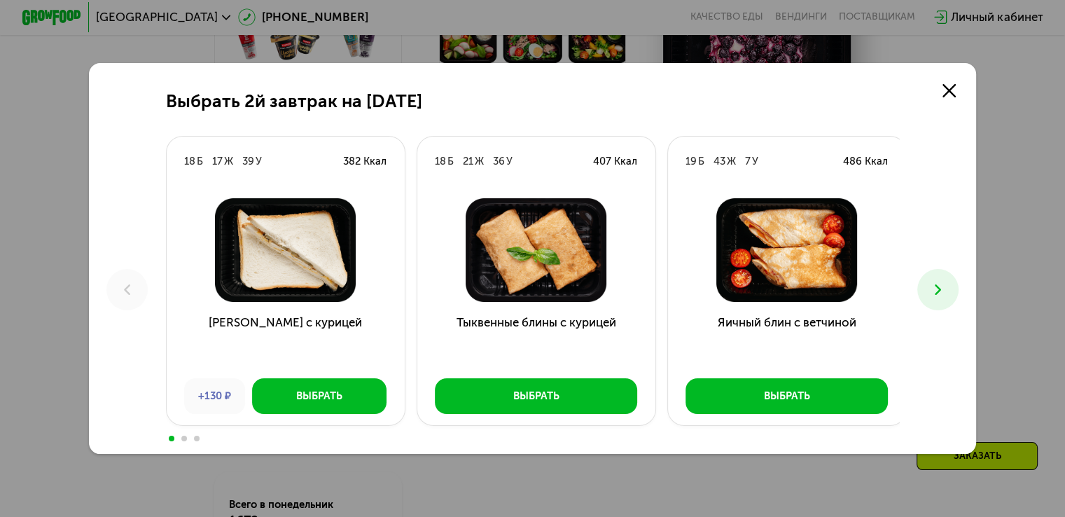
click at [930, 275] on button at bounding box center [937, 289] width 41 height 41
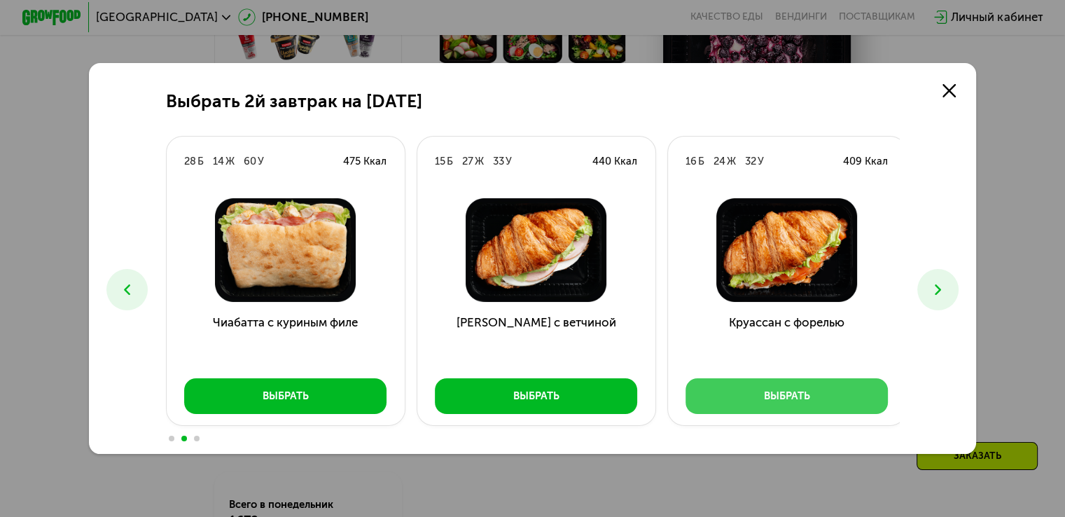
click at [811, 401] on button "Выбрать" at bounding box center [786, 396] width 202 height 36
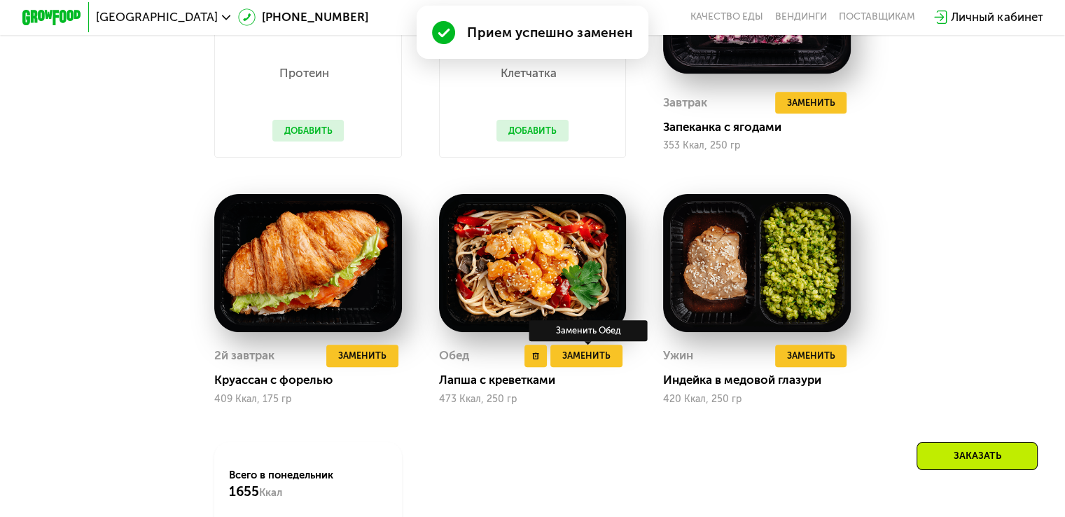
scroll to position [1084, 0]
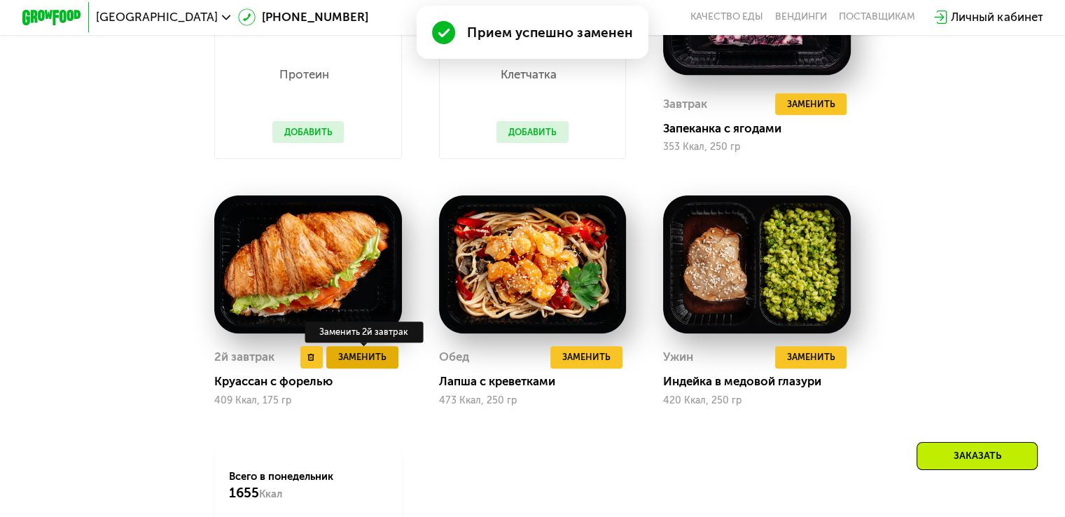
click at [349, 364] on span "Заменить" at bounding box center [362, 356] width 48 height 15
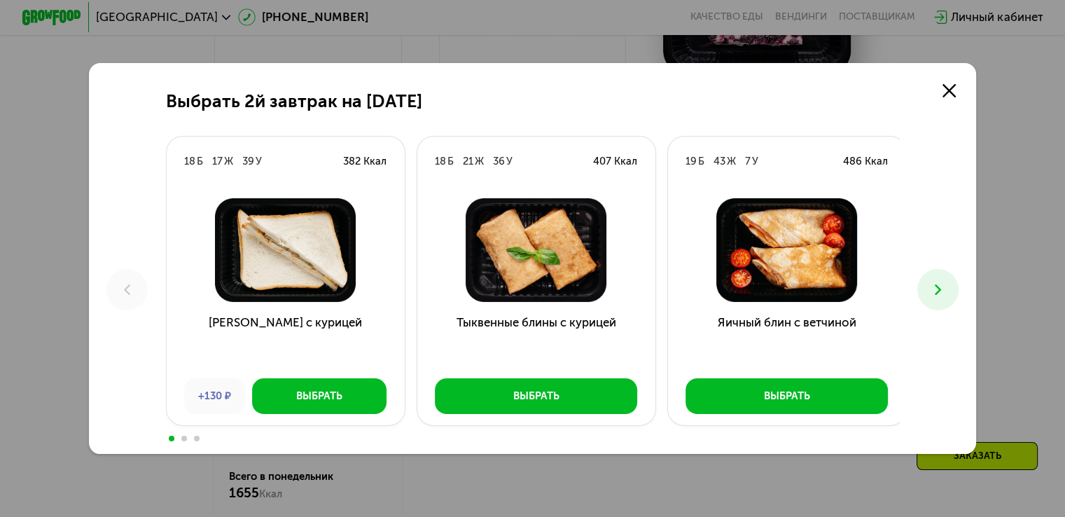
click at [942, 295] on icon at bounding box center [937, 289] width 17 height 17
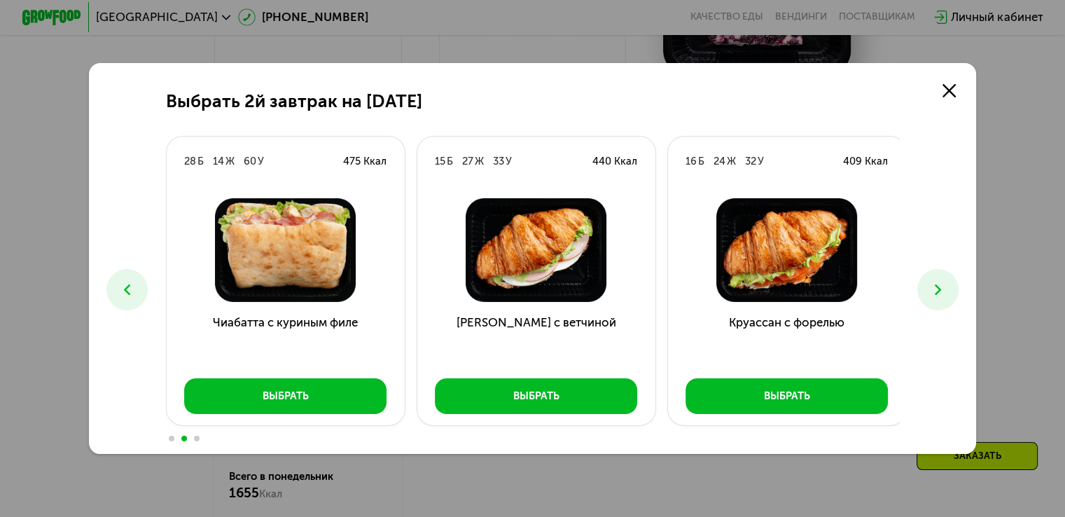
click at [942, 295] on icon at bounding box center [937, 289] width 17 height 17
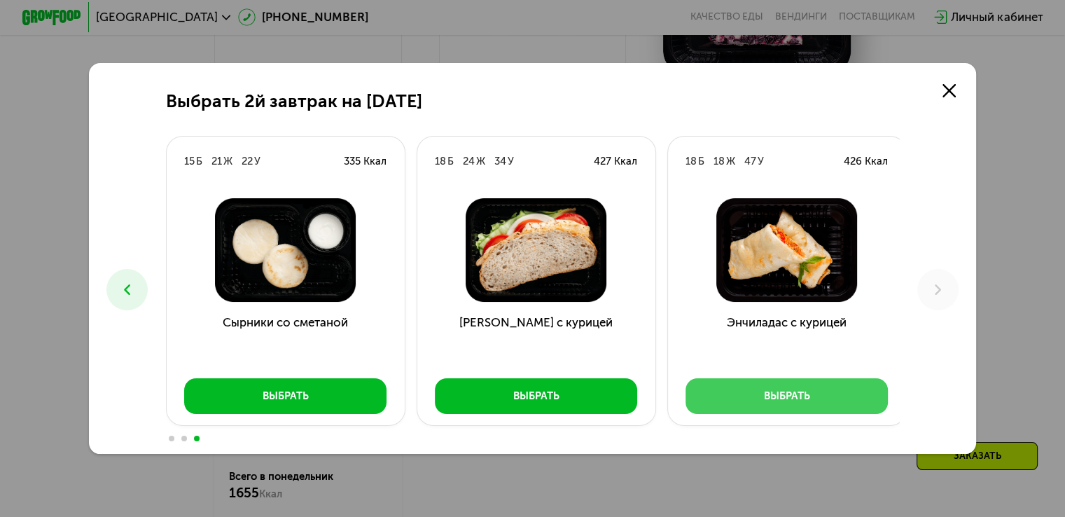
click at [770, 400] on div "Выбрать" at bounding box center [787, 395] width 46 height 15
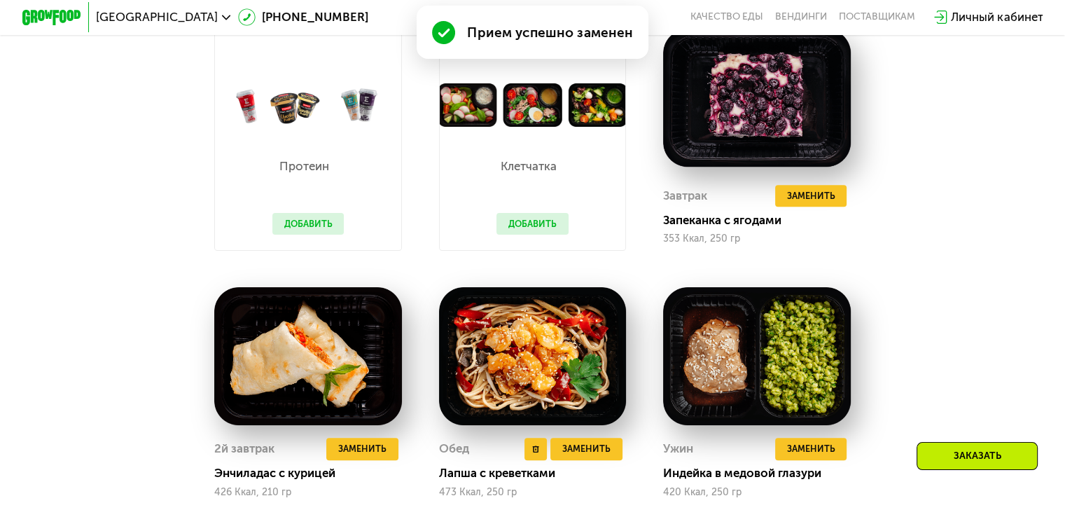
scroll to position [993, 0]
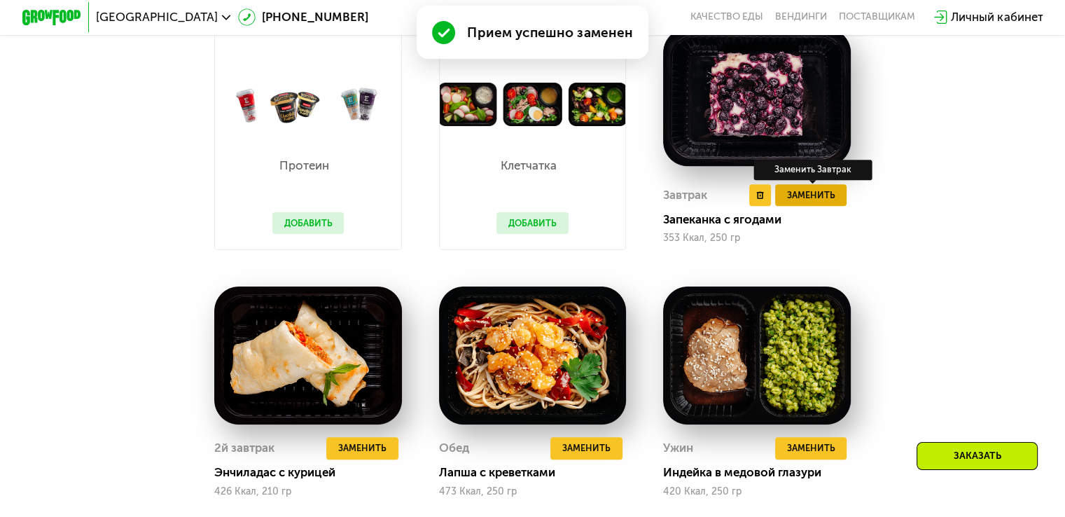
click at [809, 202] on span "Заменить" at bounding box center [810, 195] width 48 height 15
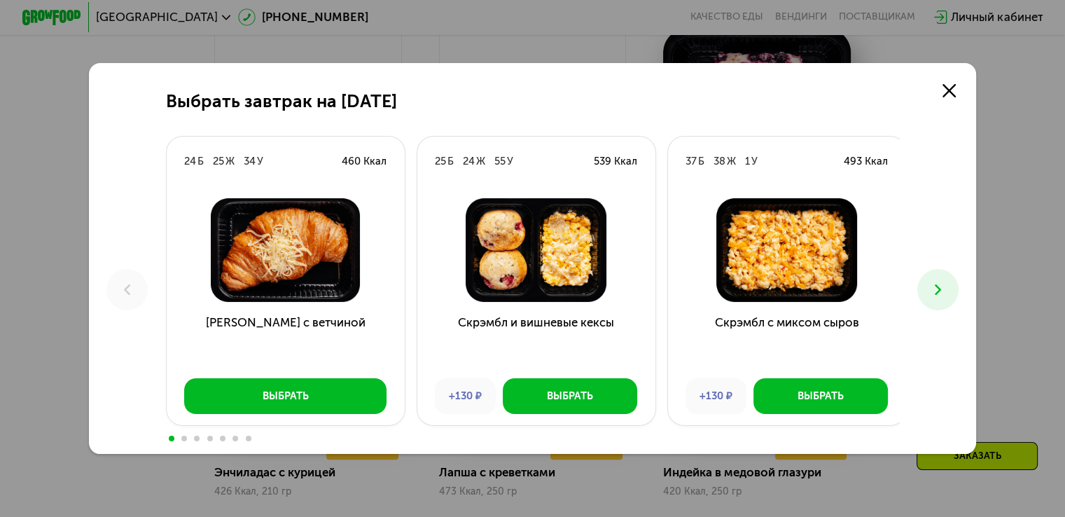
click at [920, 282] on div "Выбрать завтрак на [DATE] Б 25 Ж 34 У 460 Ккал Круассан с ветчиной Выбрать 25 Б…" at bounding box center [533, 258] width 888 height 391
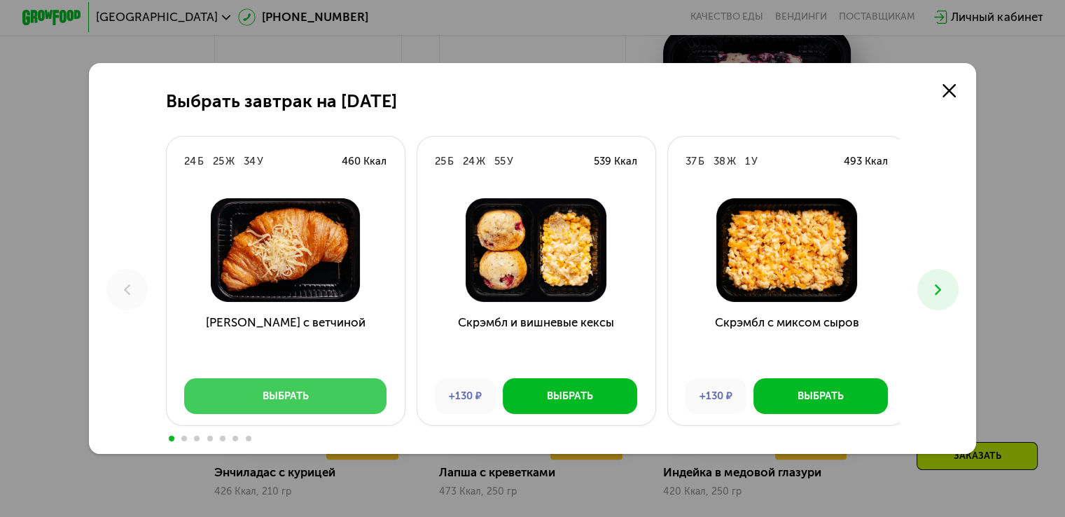
click at [316, 404] on button "Выбрать" at bounding box center [285, 396] width 202 height 36
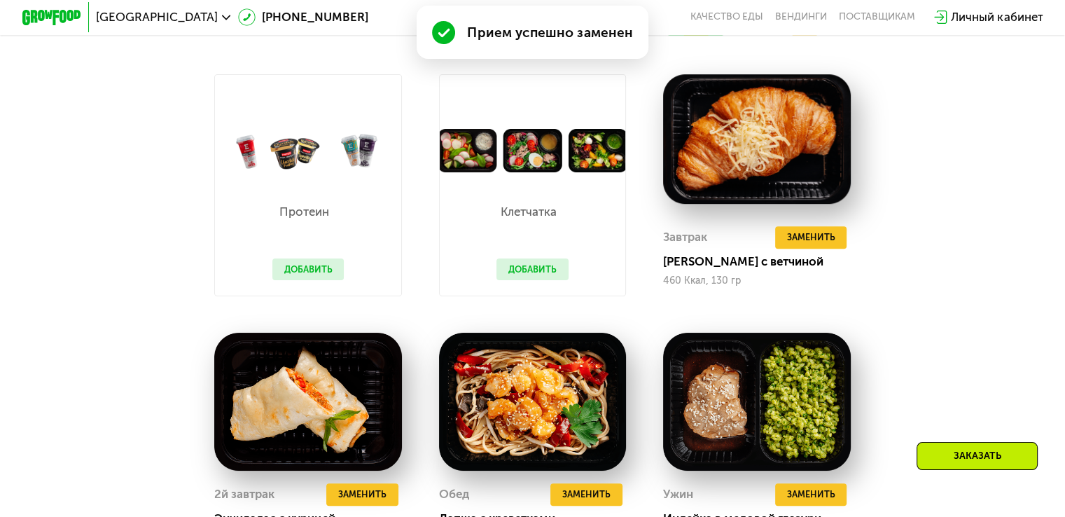
scroll to position [945, 0]
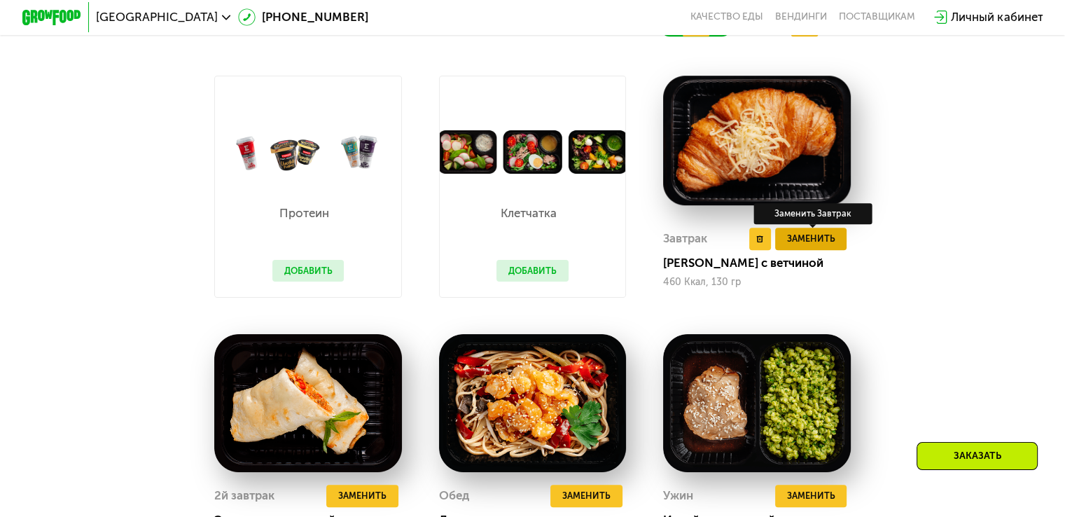
click at [804, 246] on span "Заменить" at bounding box center [810, 238] width 48 height 15
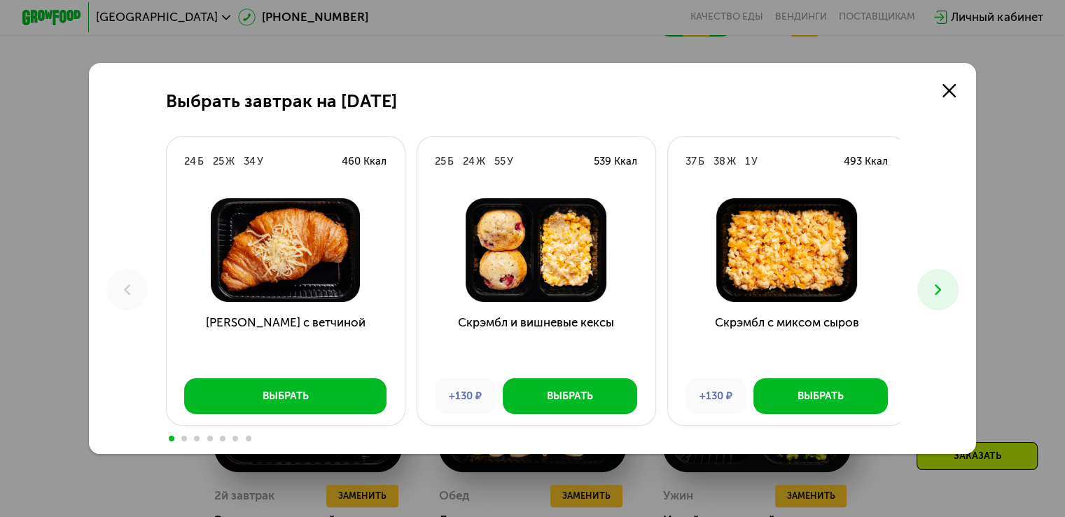
click at [941, 299] on button at bounding box center [937, 289] width 41 height 41
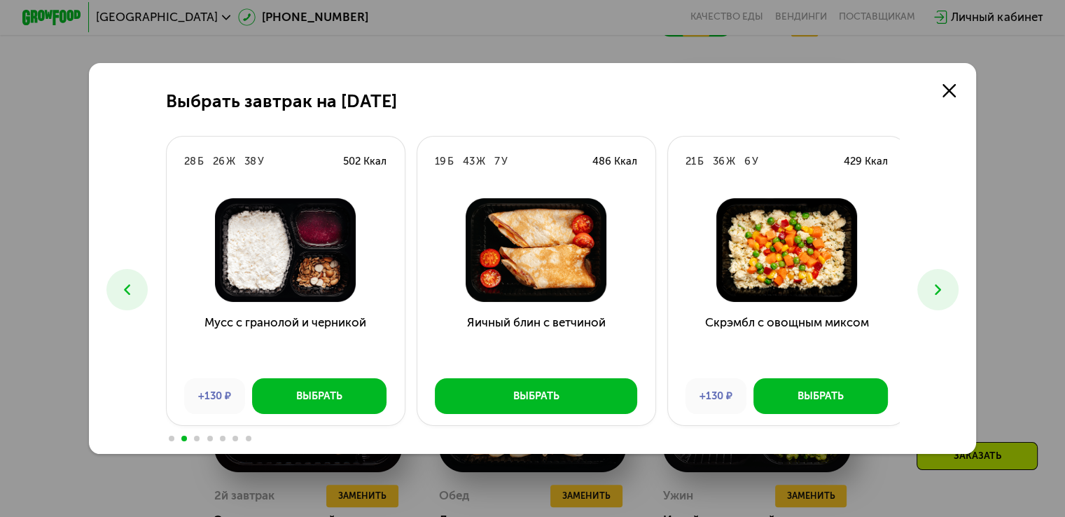
click at [941, 299] on button at bounding box center [937, 289] width 41 height 41
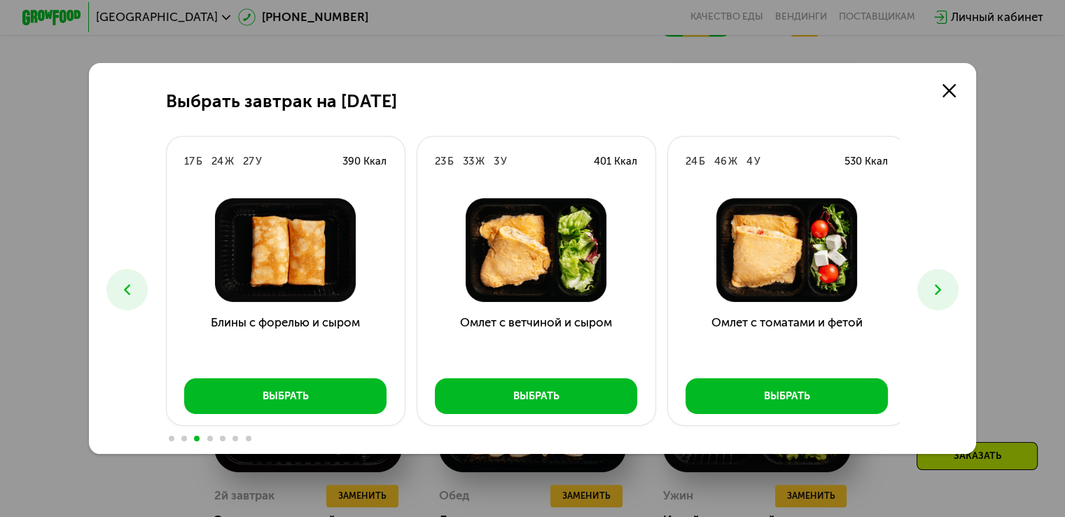
click at [106, 281] on button at bounding box center [126, 289] width 41 height 41
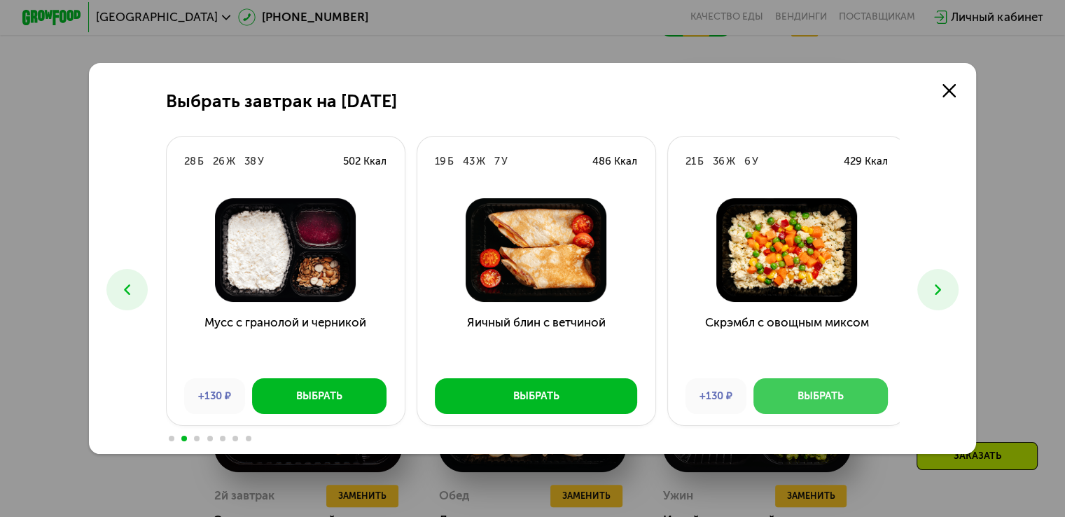
click at [832, 403] on div "Выбрать" at bounding box center [820, 395] width 46 height 15
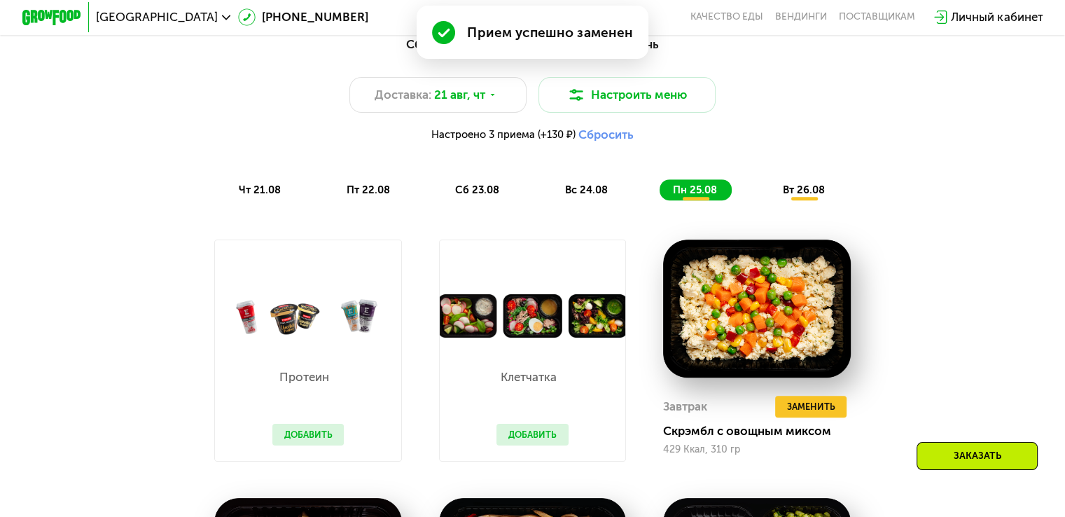
scroll to position [774, 0]
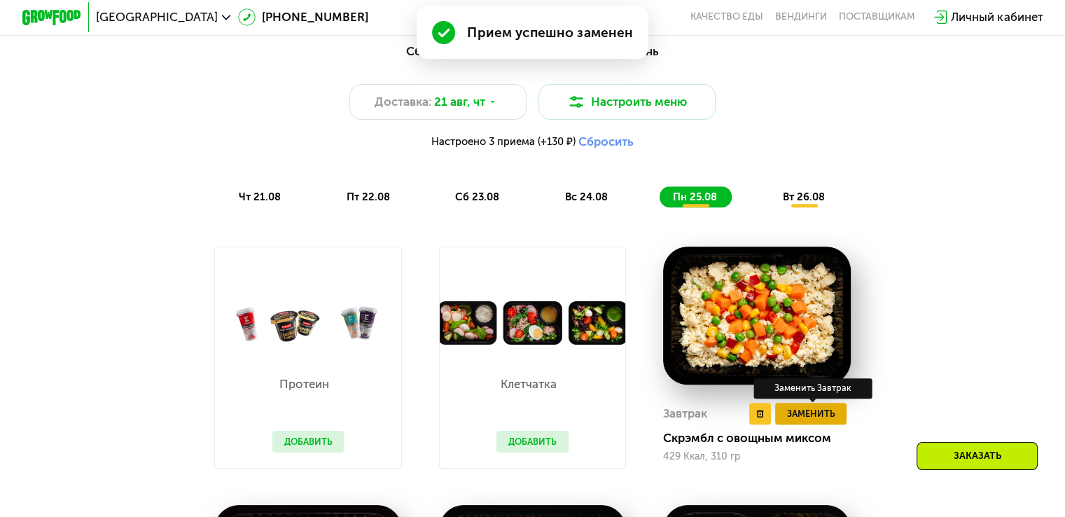
click at [797, 419] on span "Заменить" at bounding box center [810, 413] width 48 height 15
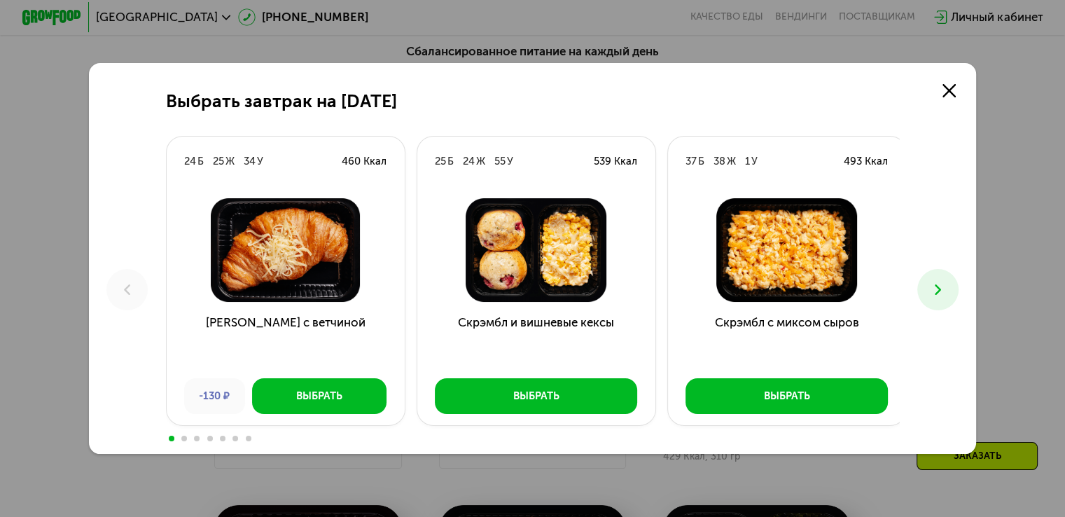
click at [921, 293] on button at bounding box center [937, 289] width 41 height 41
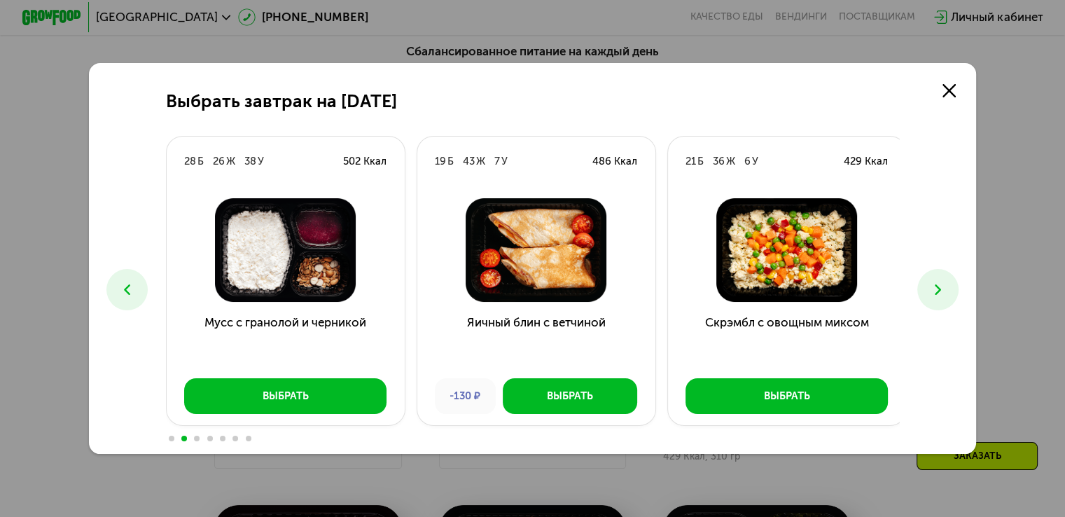
click at [921, 293] on button at bounding box center [937, 289] width 41 height 41
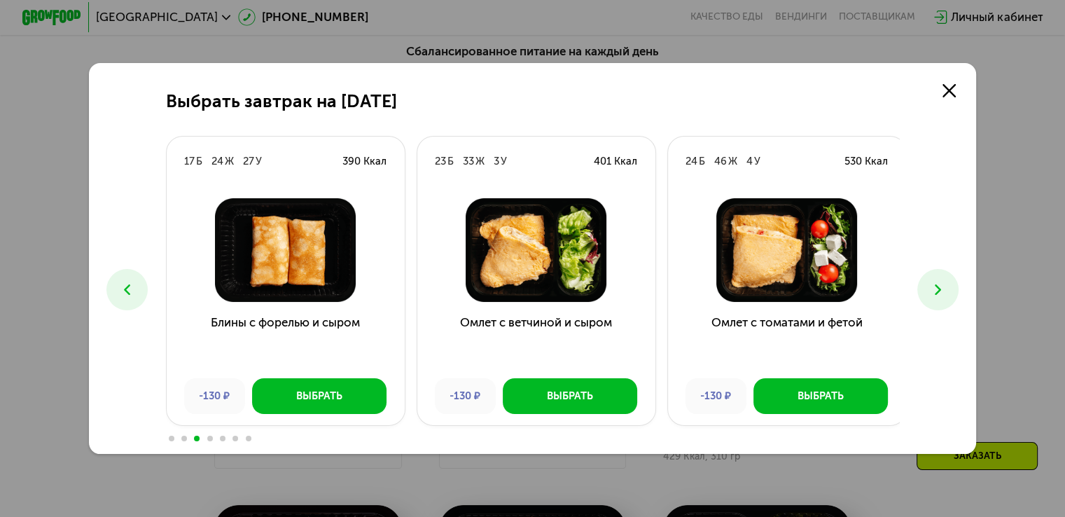
click at [921, 293] on button at bounding box center [937, 289] width 41 height 41
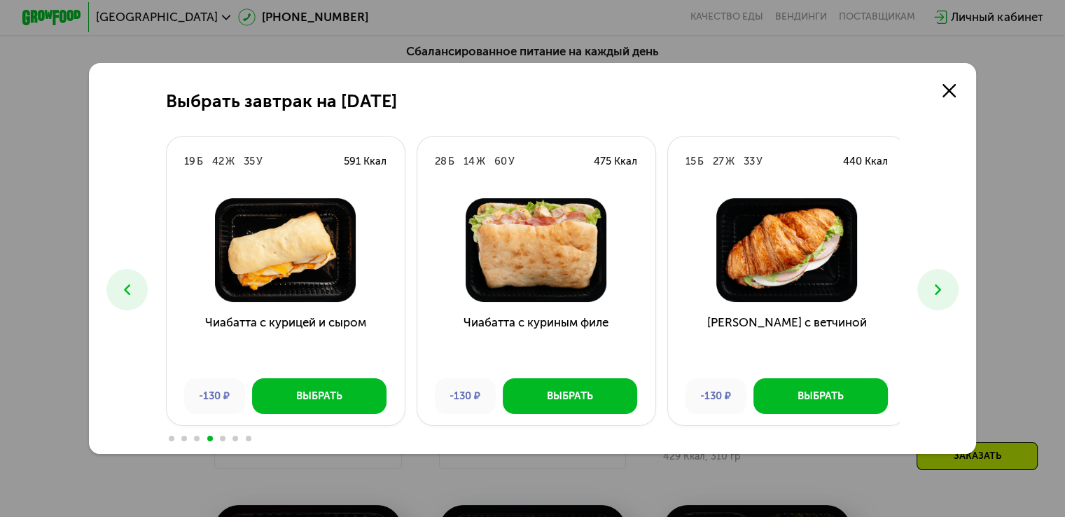
click at [921, 293] on button at bounding box center [937, 289] width 41 height 41
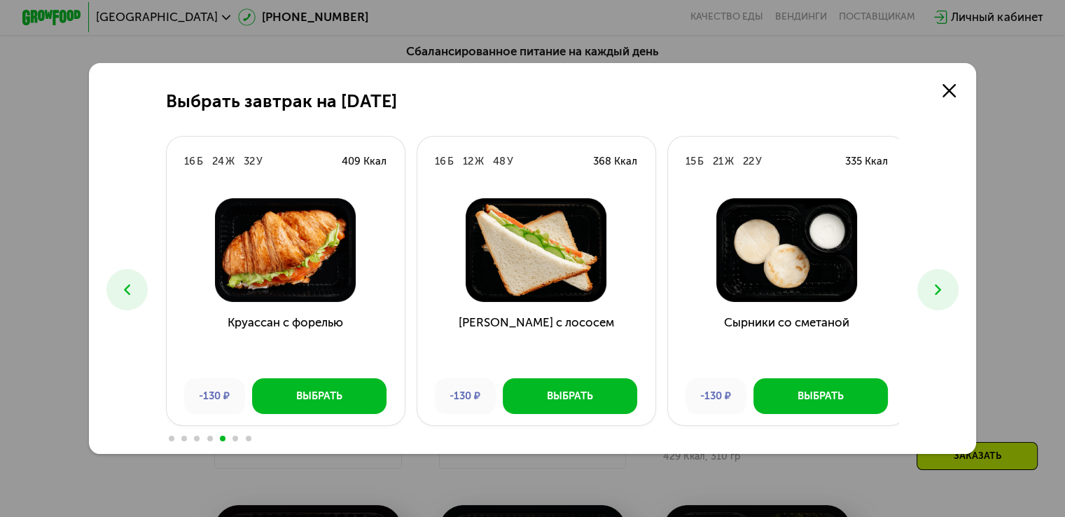
click at [921, 293] on button at bounding box center [937, 289] width 41 height 41
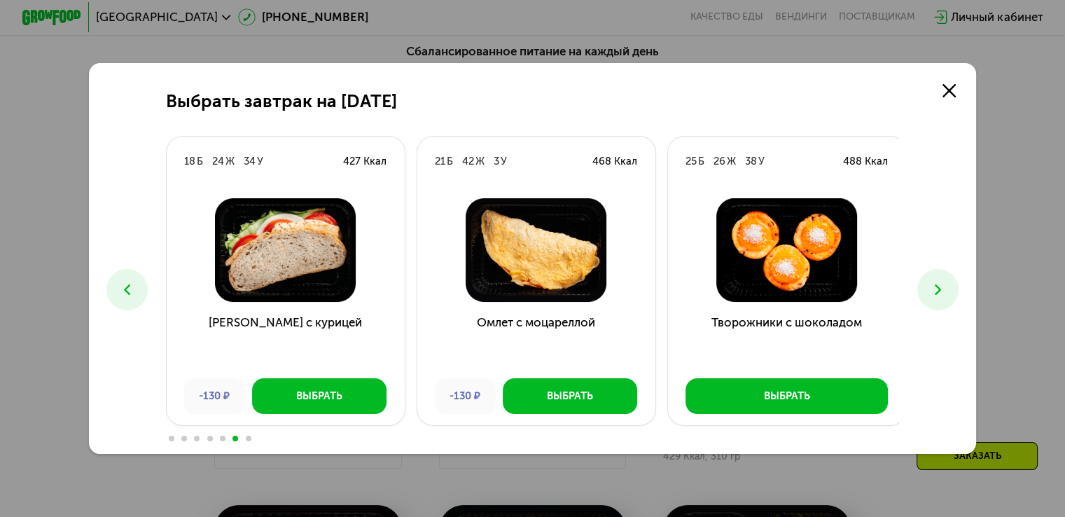
click at [921, 293] on button at bounding box center [937, 289] width 41 height 41
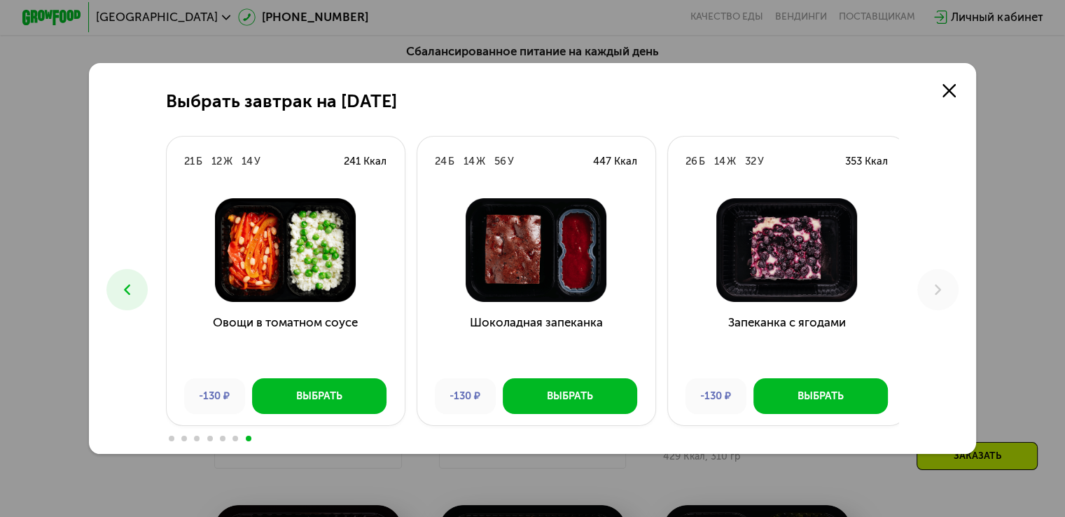
click at [118, 281] on icon at bounding box center [126, 289] width 17 height 17
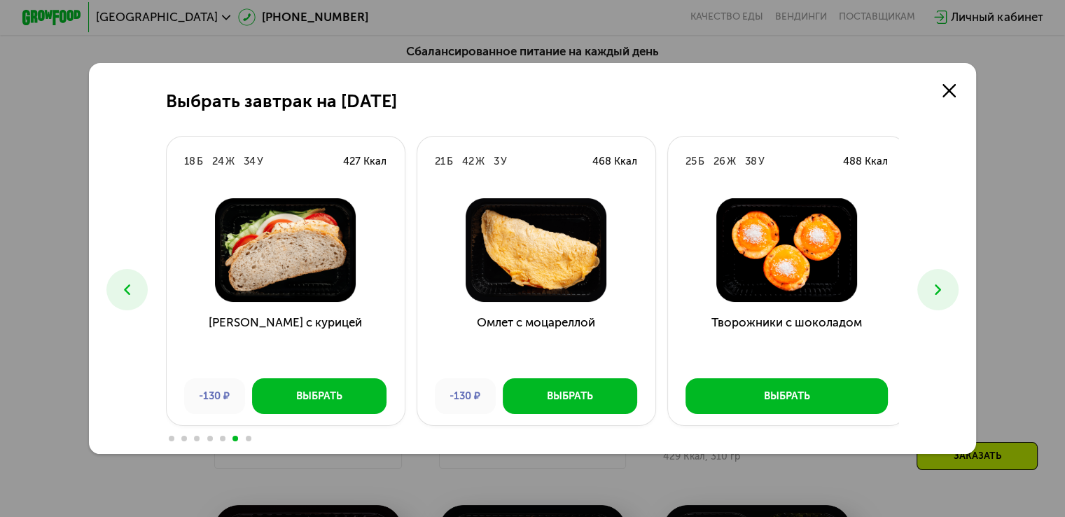
click at [118, 281] on icon at bounding box center [126, 289] width 17 height 17
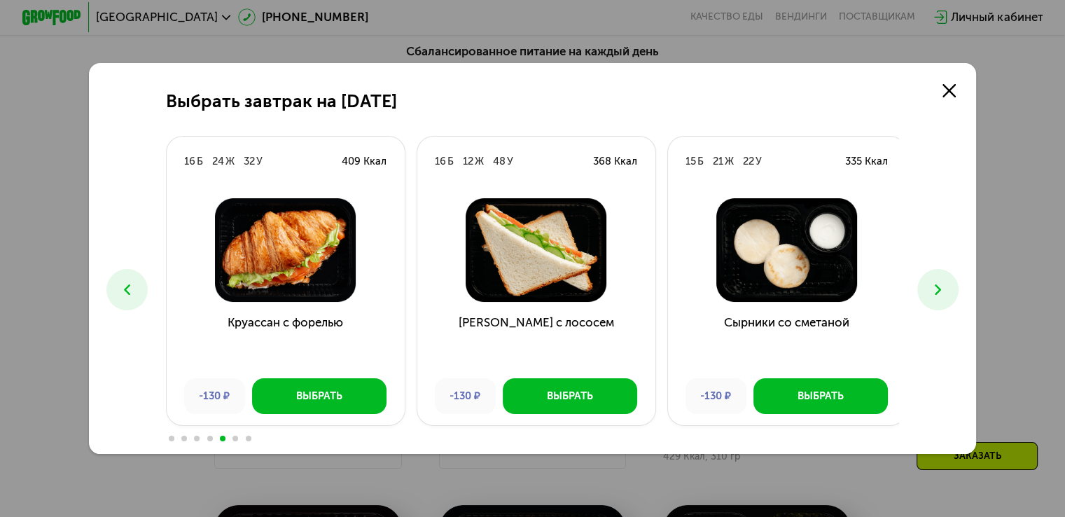
click at [118, 281] on icon at bounding box center [126, 289] width 17 height 17
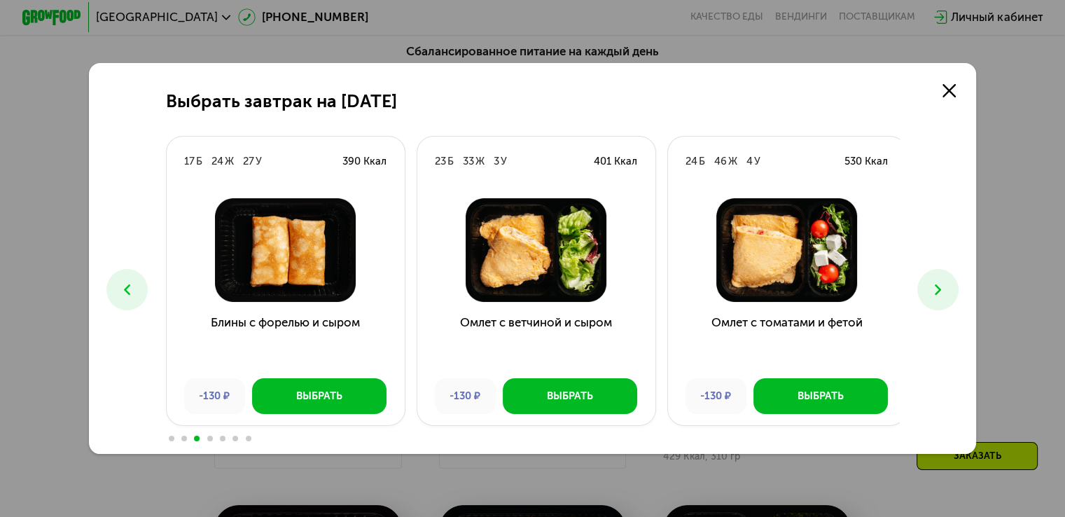
click at [118, 281] on icon at bounding box center [126, 289] width 17 height 17
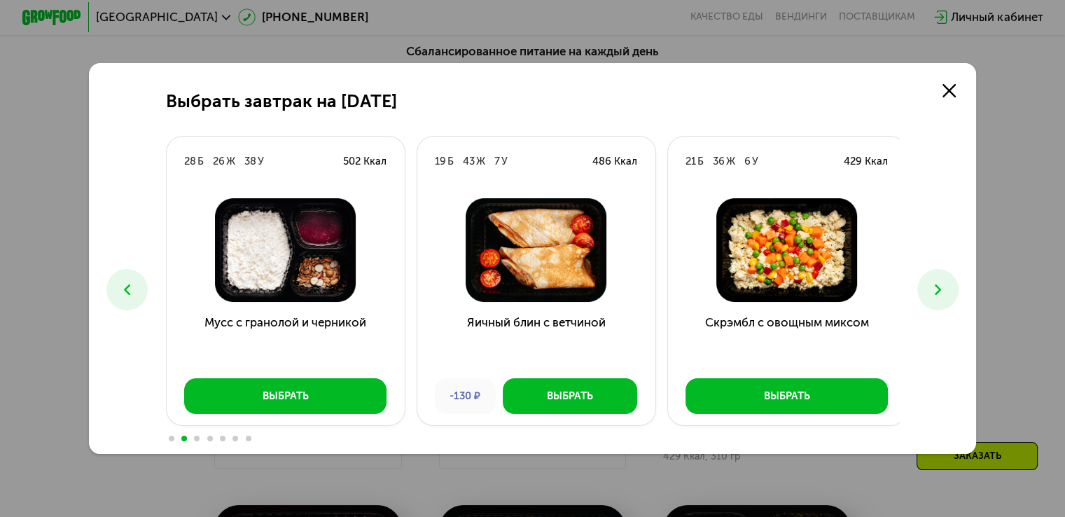
click at [118, 281] on icon at bounding box center [126, 289] width 17 height 17
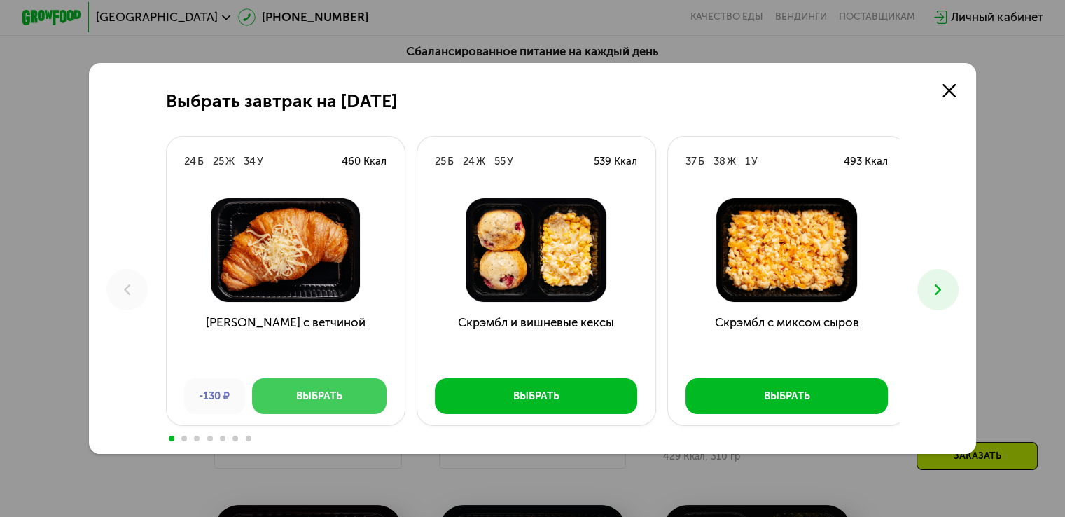
click at [279, 391] on button "Выбрать" at bounding box center [319, 396] width 134 height 36
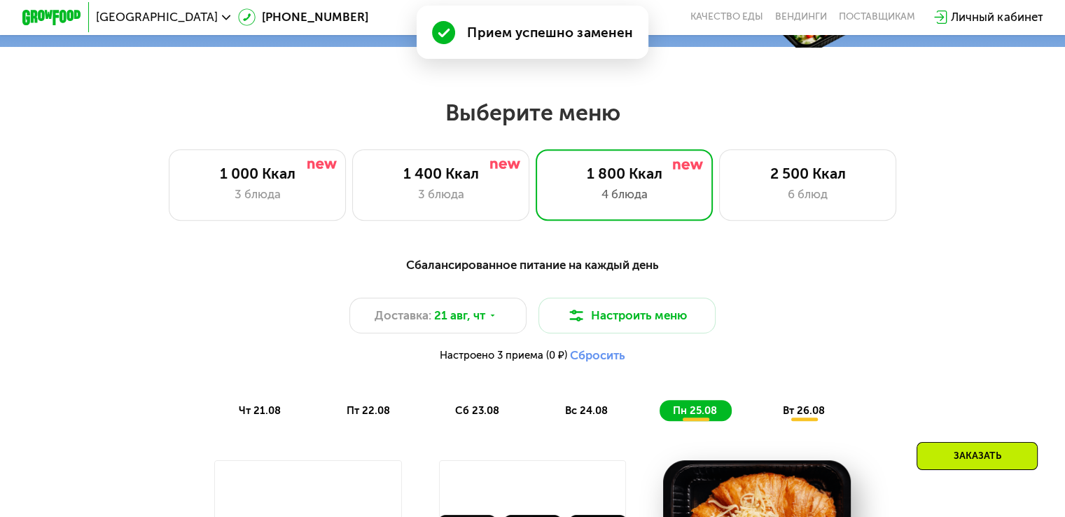
scroll to position [580, 0]
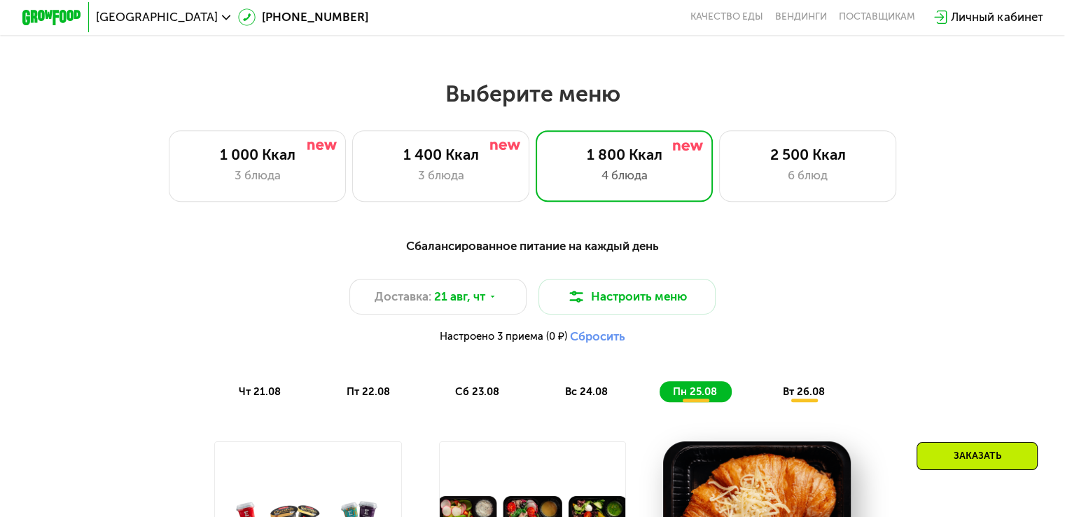
click at [248, 398] on span "чт 21.08" at bounding box center [260, 391] width 42 height 13
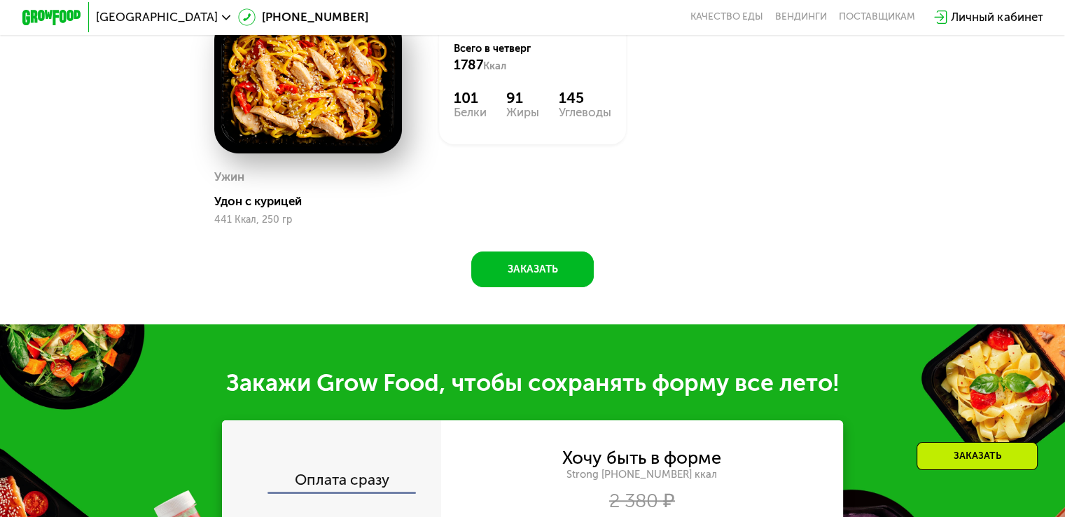
scroll to position [1255, 0]
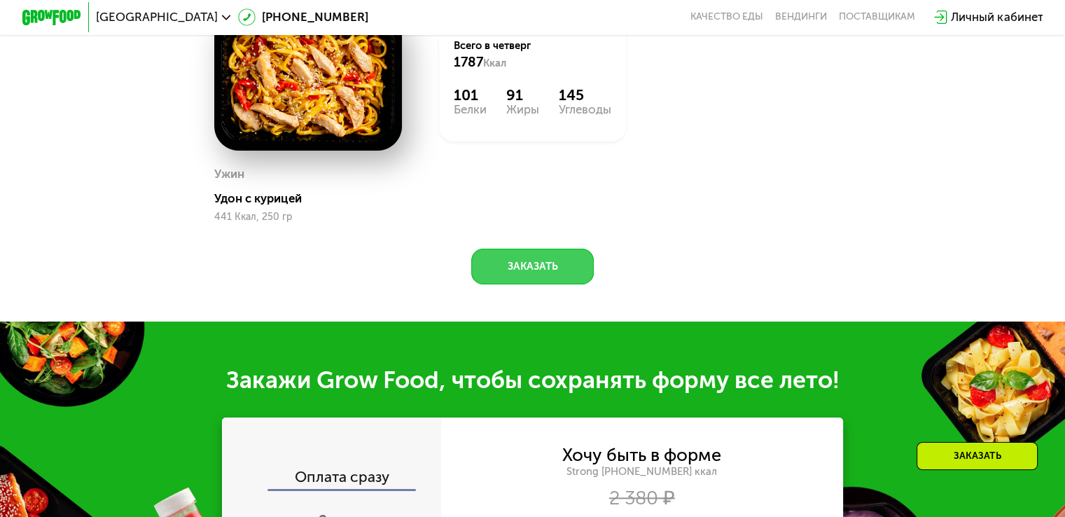
click at [477, 281] on button "Заказать" at bounding box center [532, 266] width 122 height 36
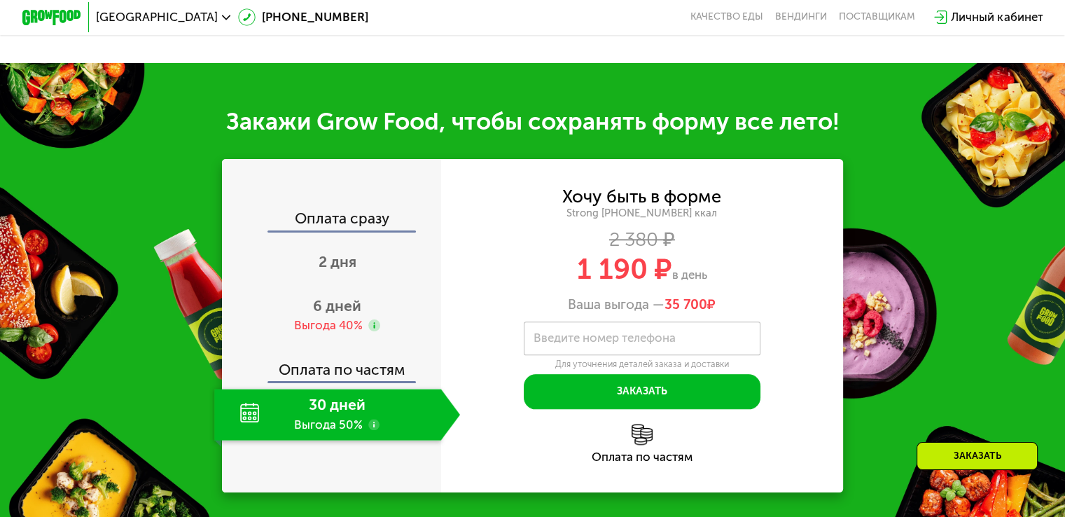
scroll to position [1590, 0]
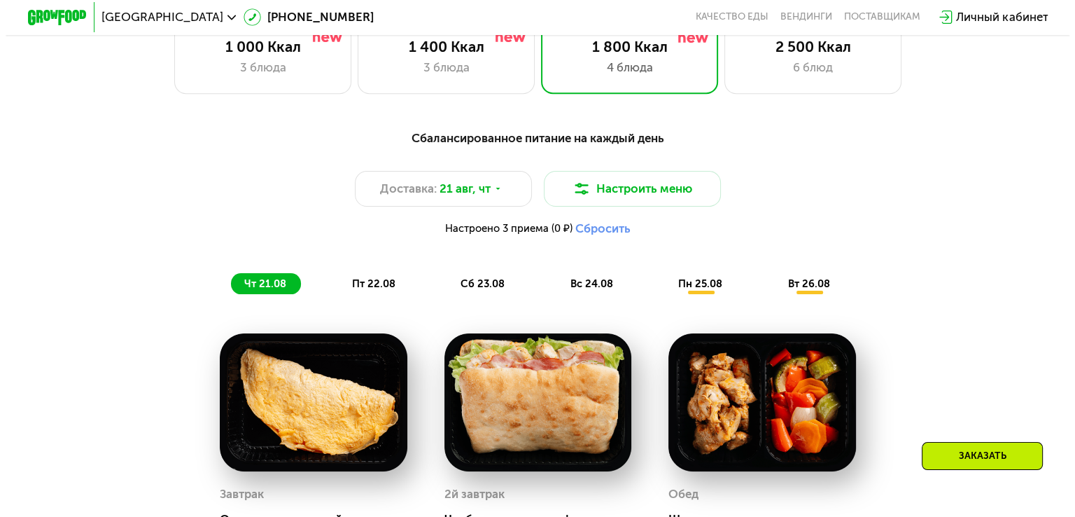
scroll to position [671, 0]
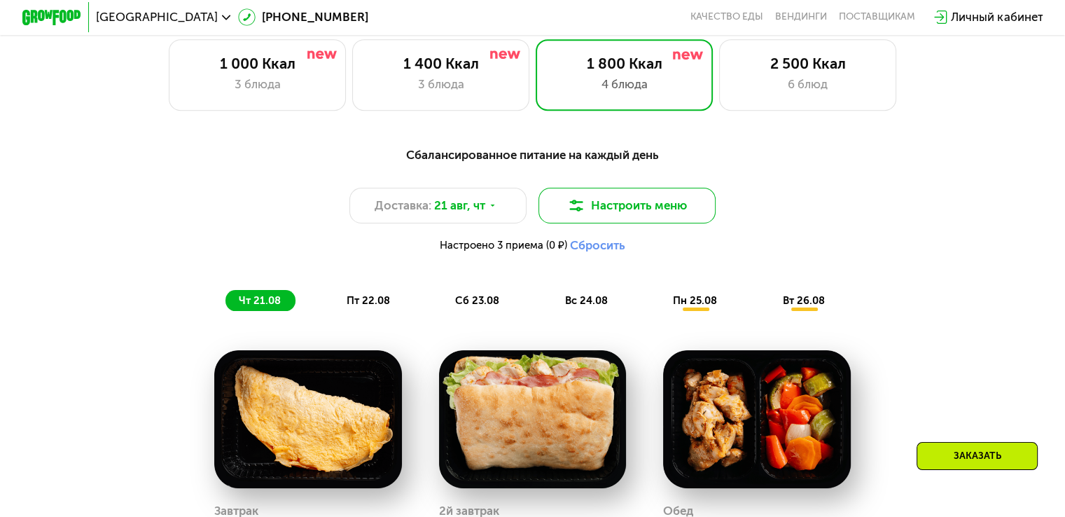
click at [601, 205] on button "Настроить меню" at bounding box center [627, 206] width 178 height 36
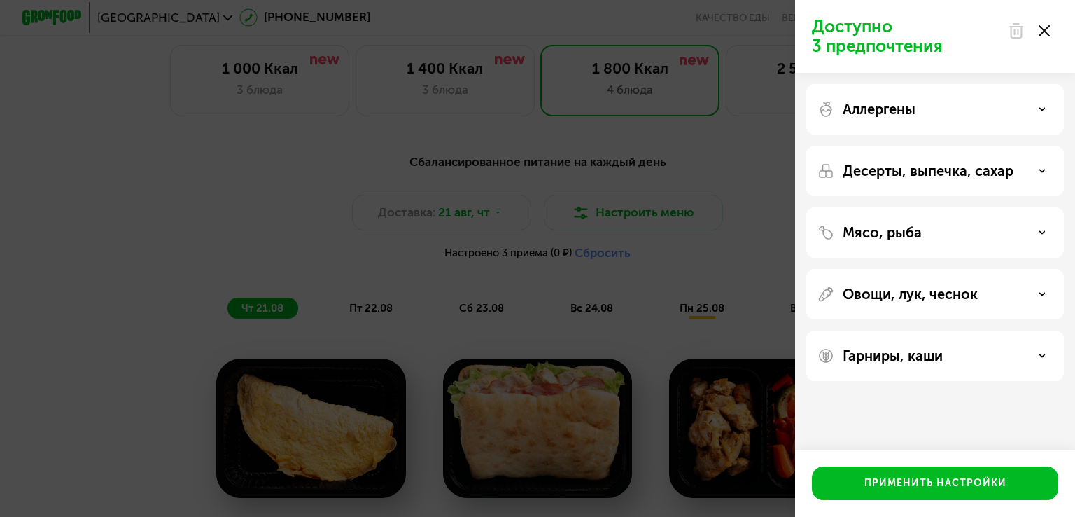
click at [955, 104] on div "Аллергены" at bounding box center [935, 109] width 235 height 17
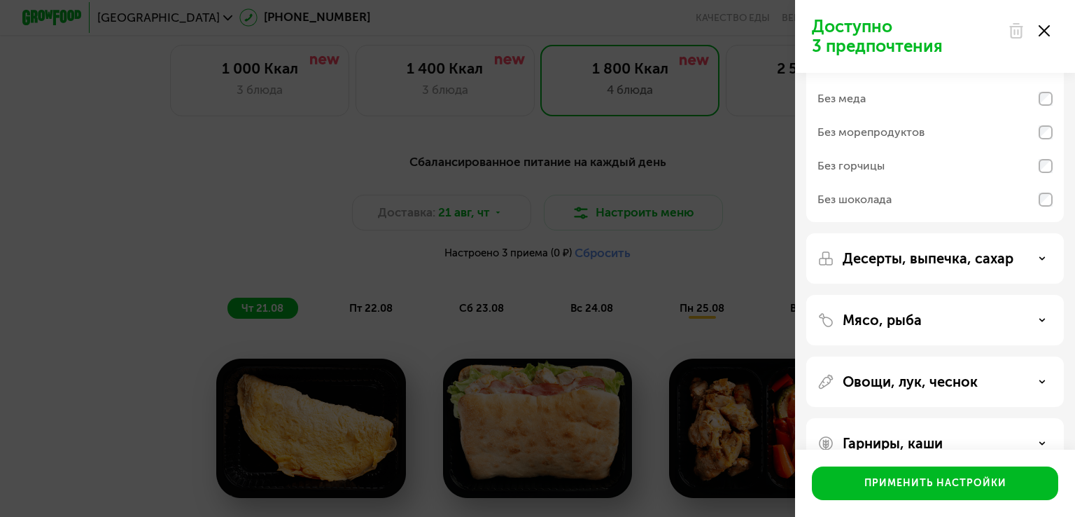
scroll to position [159, 0]
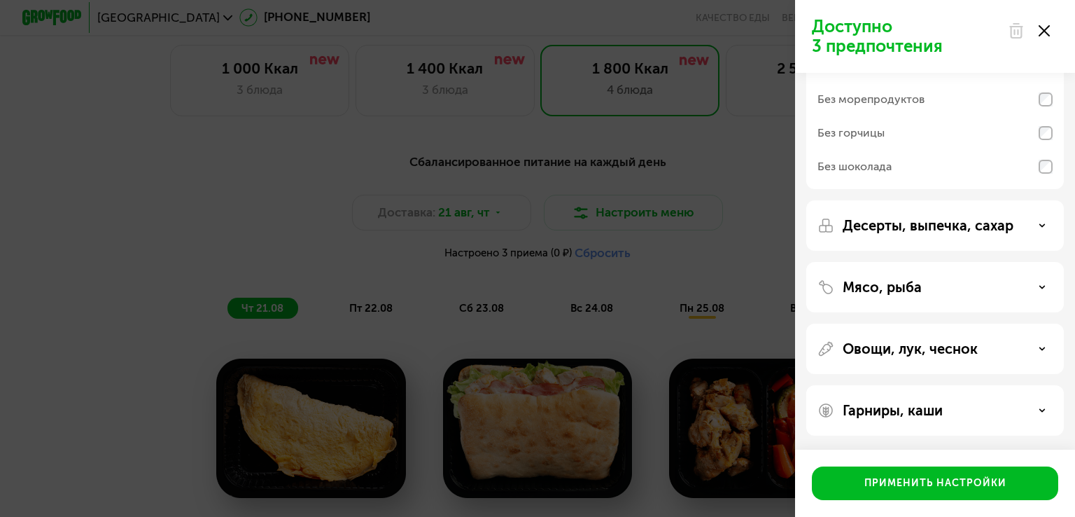
click at [869, 402] on p "Гарниры, каши" at bounding box center [893, 410] width 100 height 17
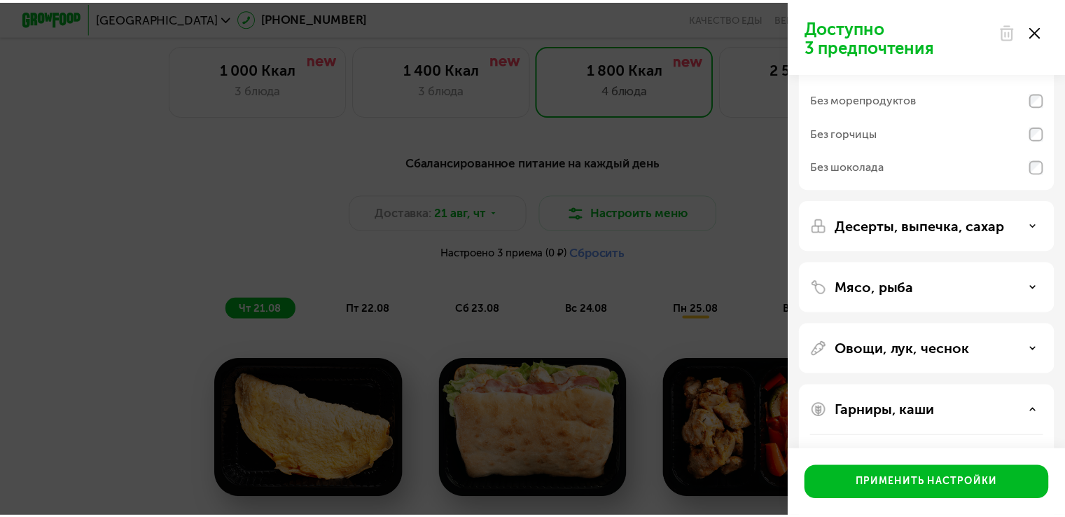
scroll to position [339, 0]
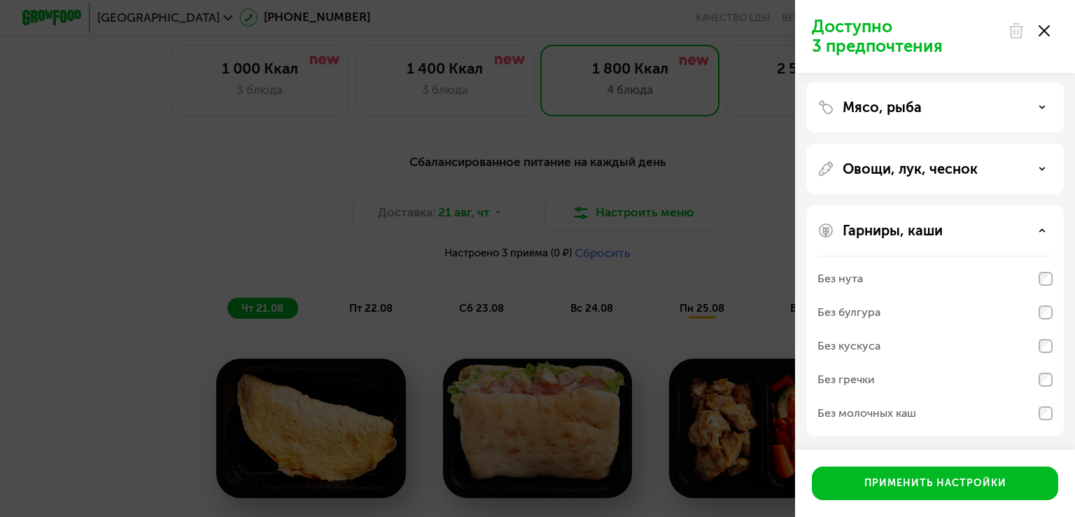
click at [930, 289] on div "Без нута" at bounding box center [935, 279] width 235 height 34
click at [906, 314] on div "Без булгура" at bounding box center [935, 312] width 235 height 34
click at [902, 314] on div "Без булгура" at bounding box center [935, 312] width 235 height 34
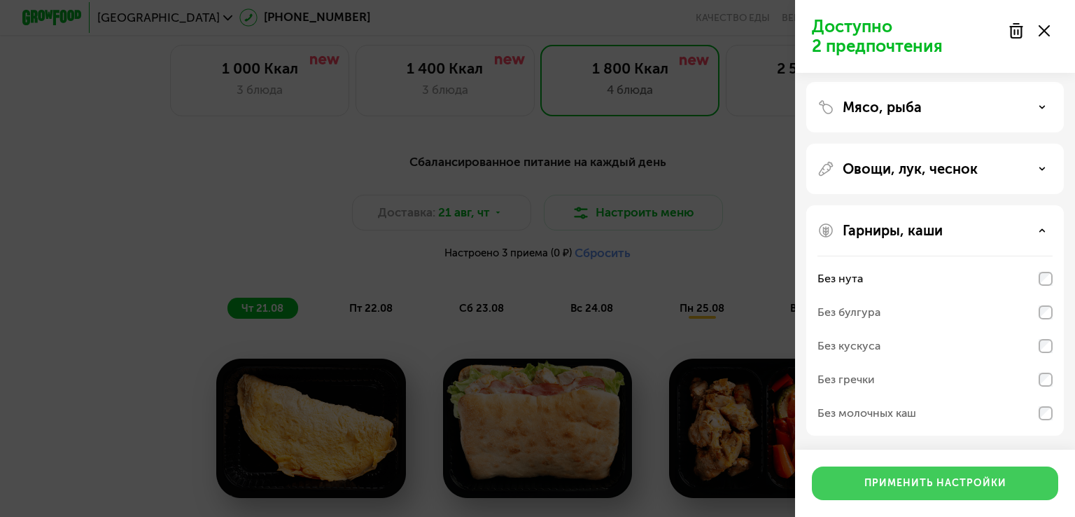
click at [877, 476] on div "Применить настройки" at bounding box center [935, 483] width 142 height 14
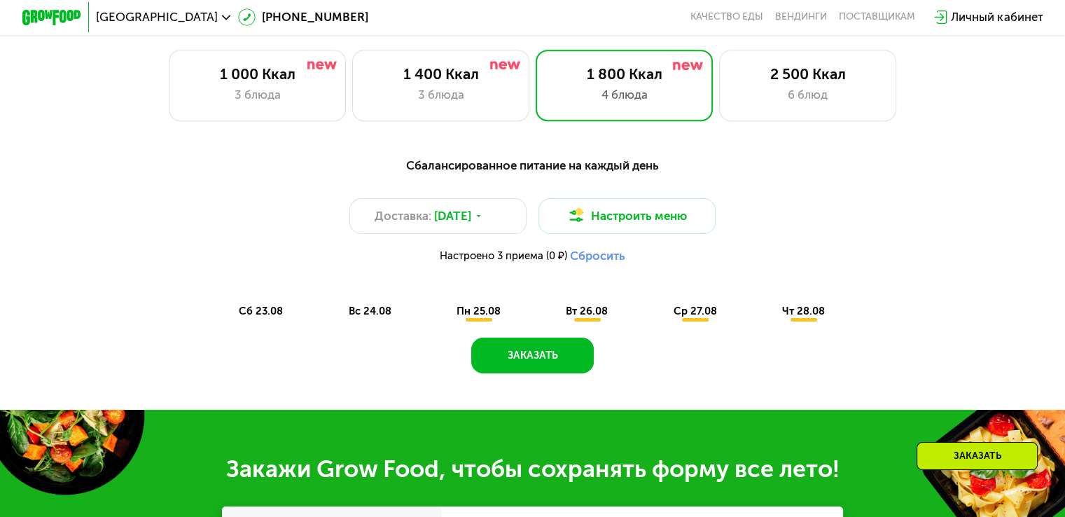
scroll to position [657, 0]
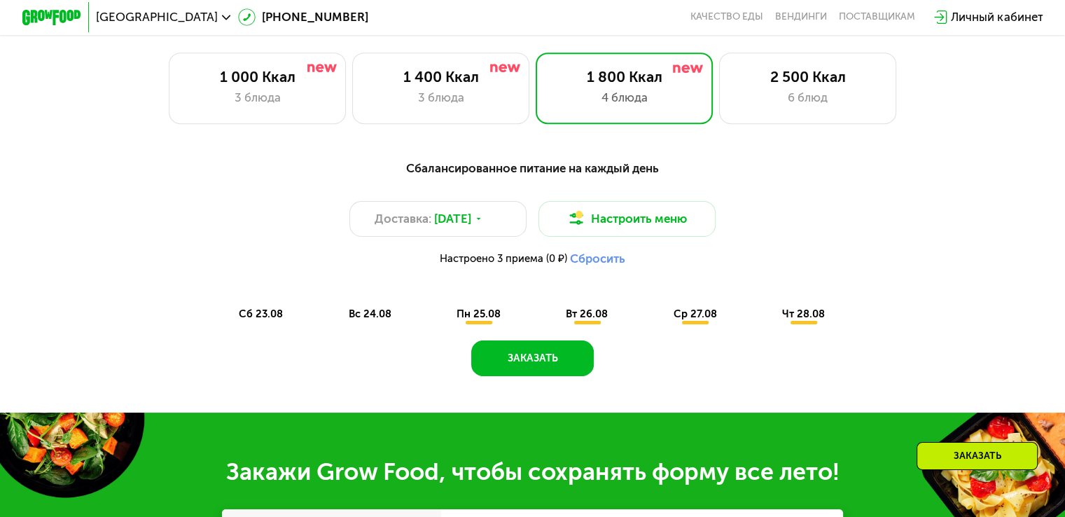
click at [552, 324] on div "пн 25.08" at bounding box center [587, 313] width 70 height 21
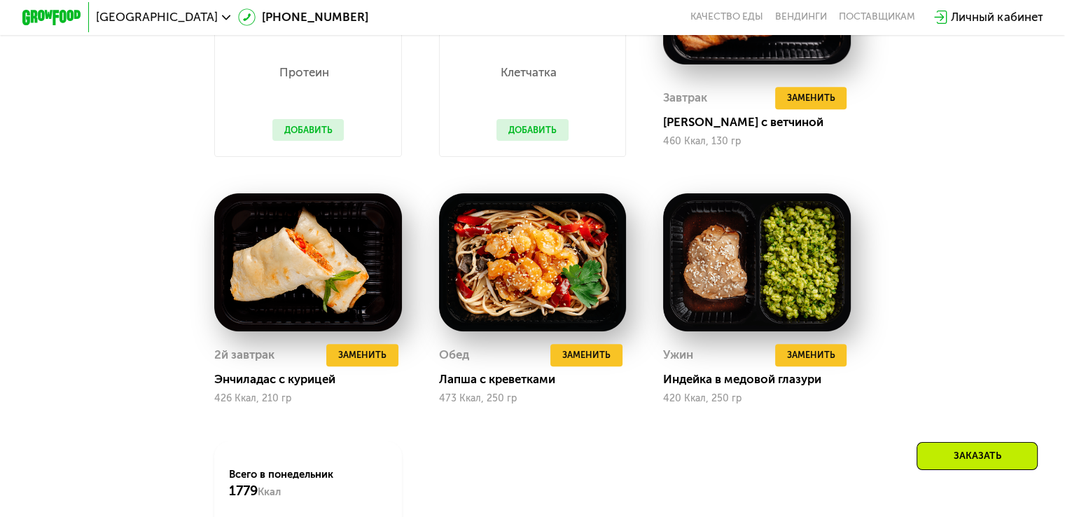
scroll to position [1086, 0]
click at [792, 286] on img at bounding box center [757, 262] width 188 height 138
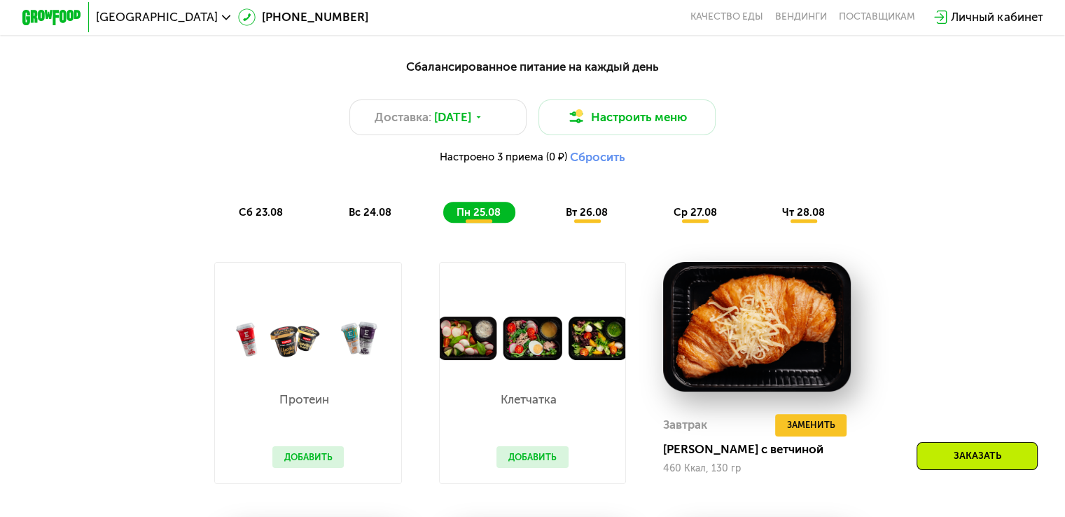
scroll to position [1236, 0]
